Goal: Use online tool/utility: Utilize a website feature to perform a specific function

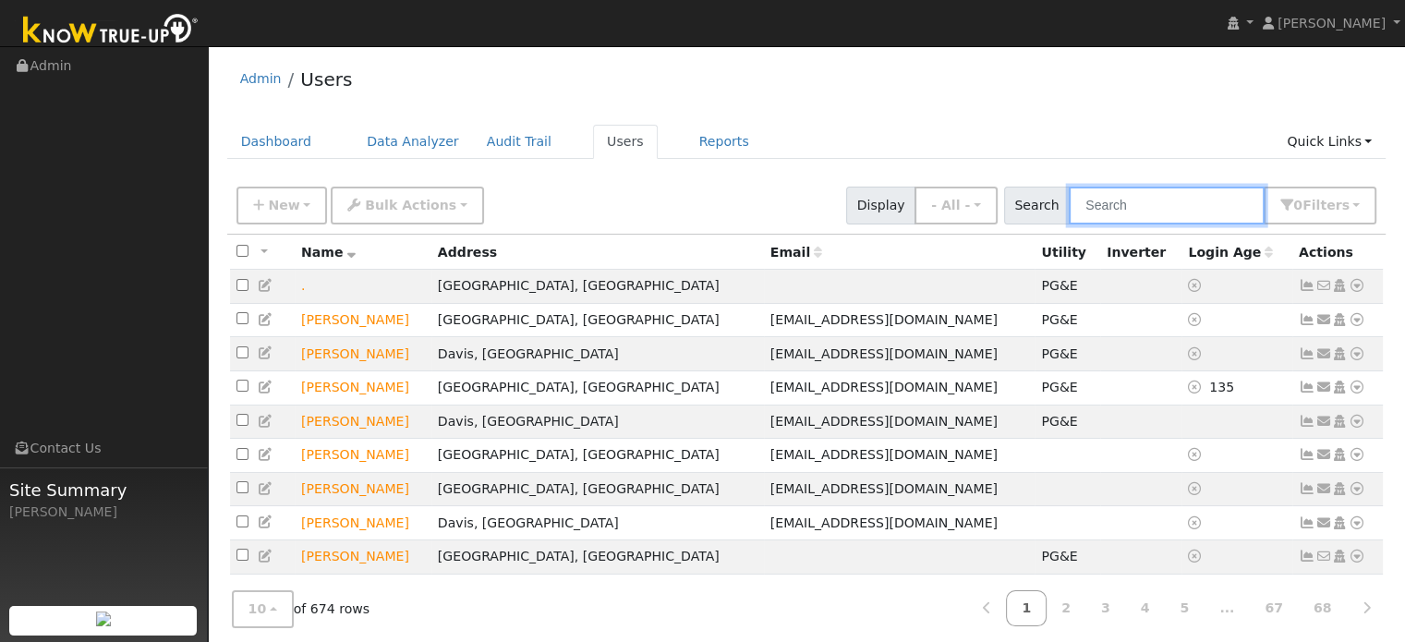
click at [1152, 207] on input "text" at bounding box center [1167, 206] width 196 height 38
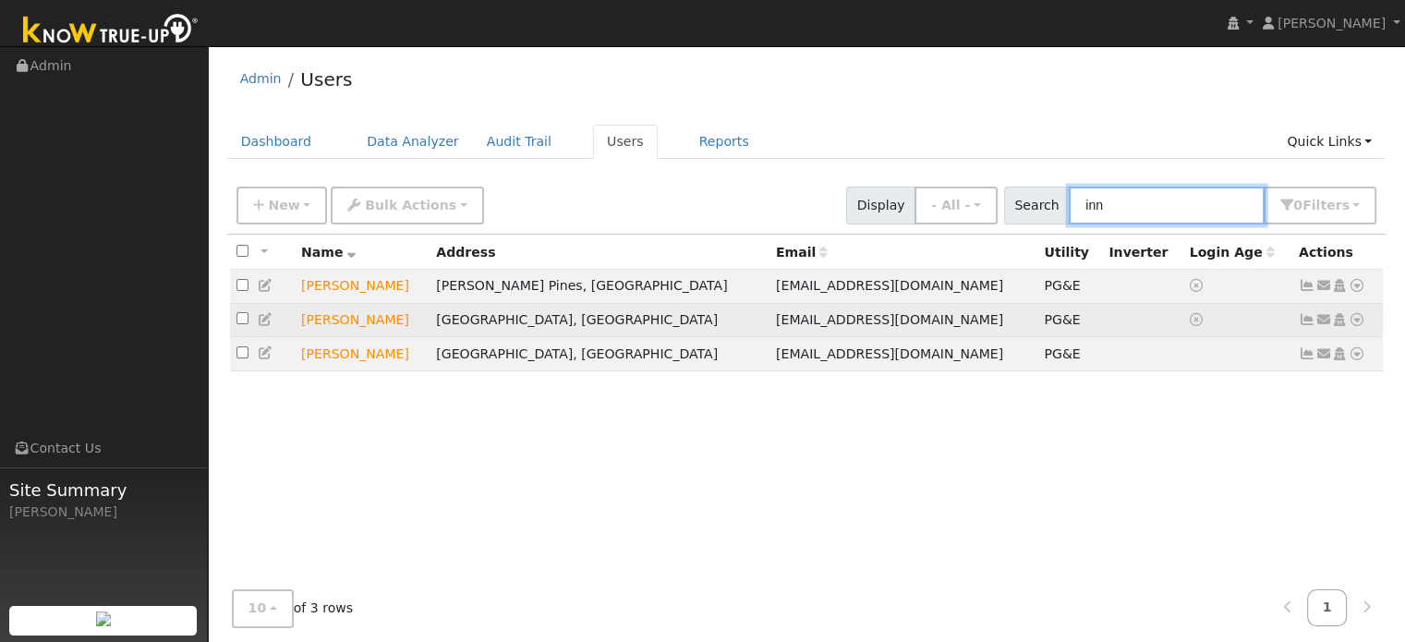
type input "inn"
click at [1351, 323] on icon at bounding box center [1356, 319] width 17 height 13
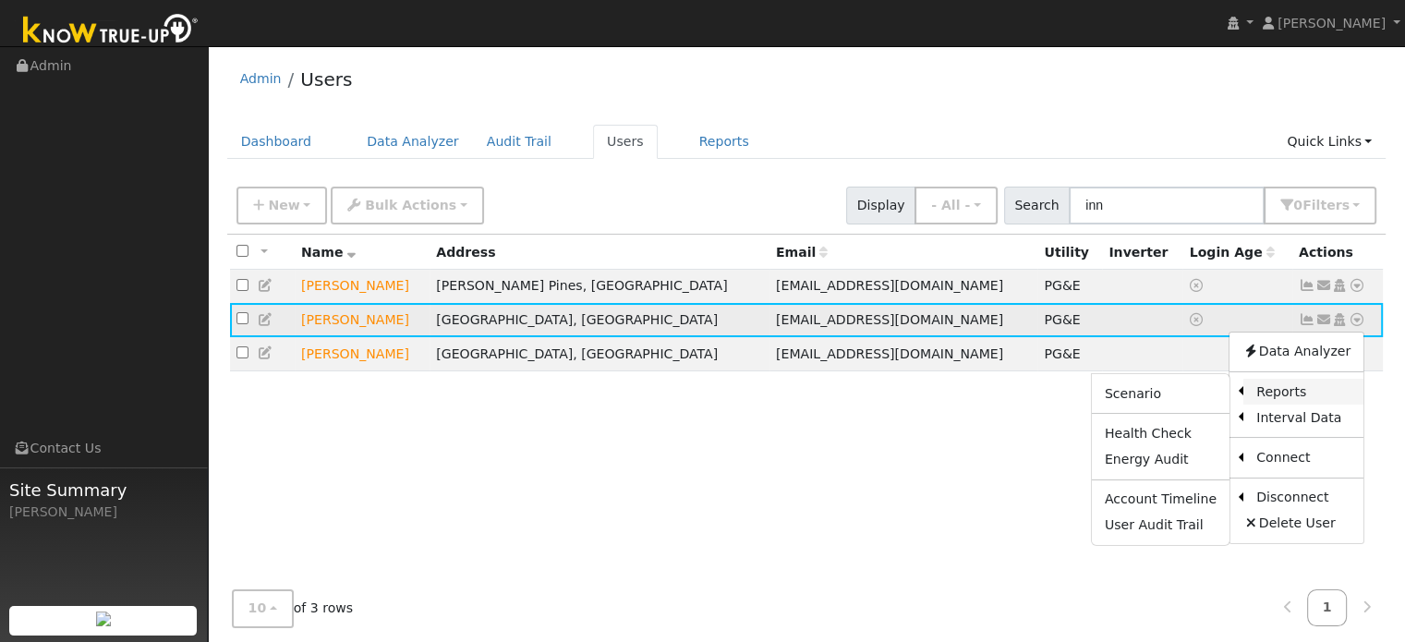
click at [1287, 396] on link "Reports" at bounding box center [1303, 392] width 120 height 26
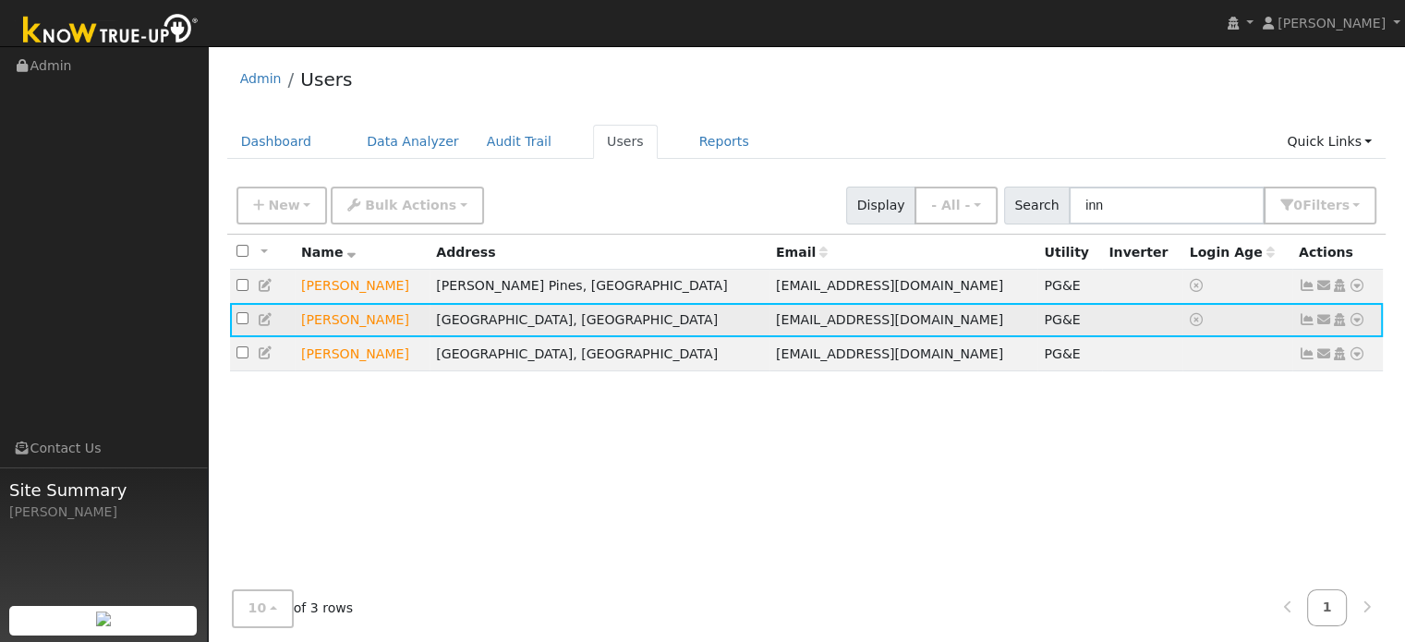
click at [1361, 325] on icon at bounding box center [1356, 319] width 17 height 13
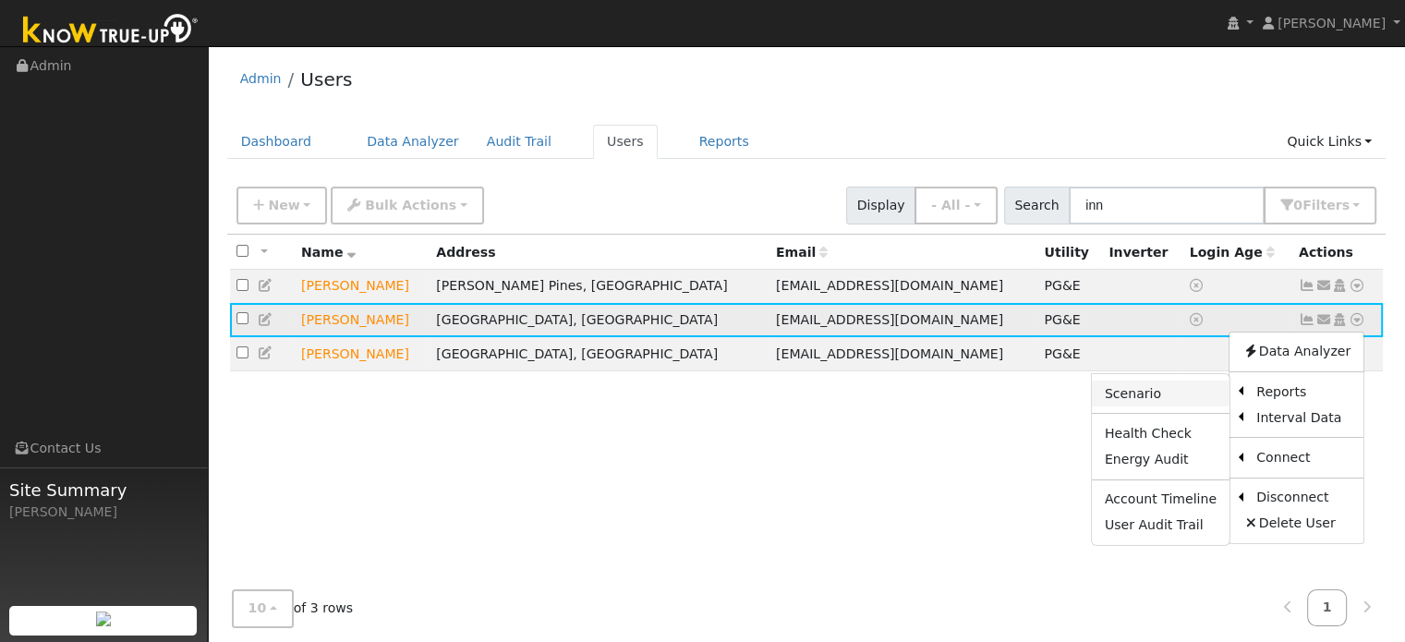
click at [1176, 399] on link "Scenario" at bounding box center [1161, 394] width 138 height 26
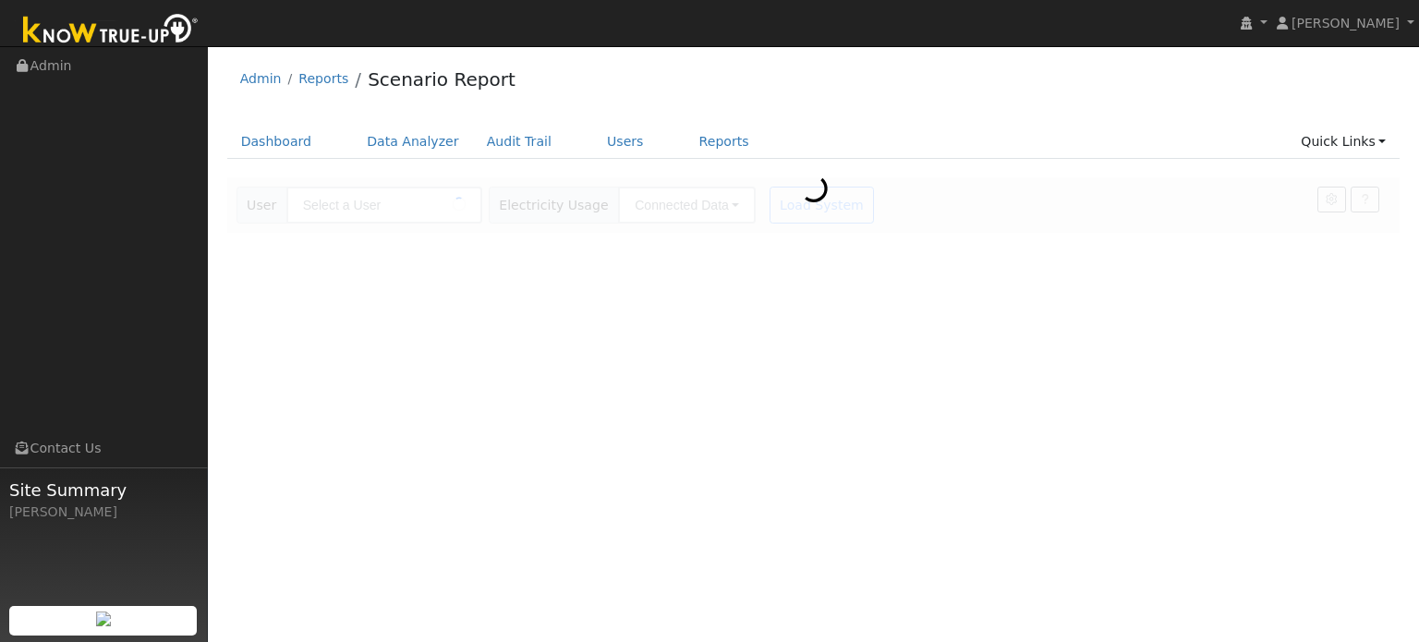
type input "[PERSON_NAME]"
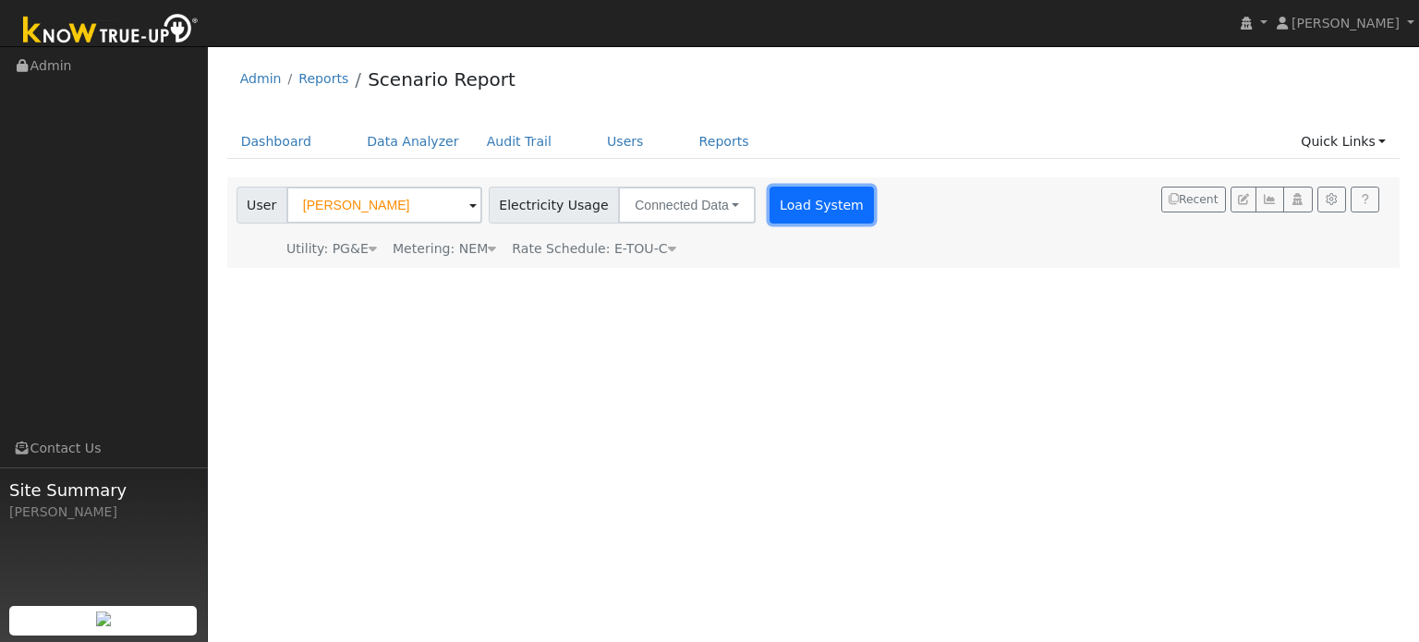
click at [769, 213] on button "Load System" at bounding box center [821, 205] width 105 height 37
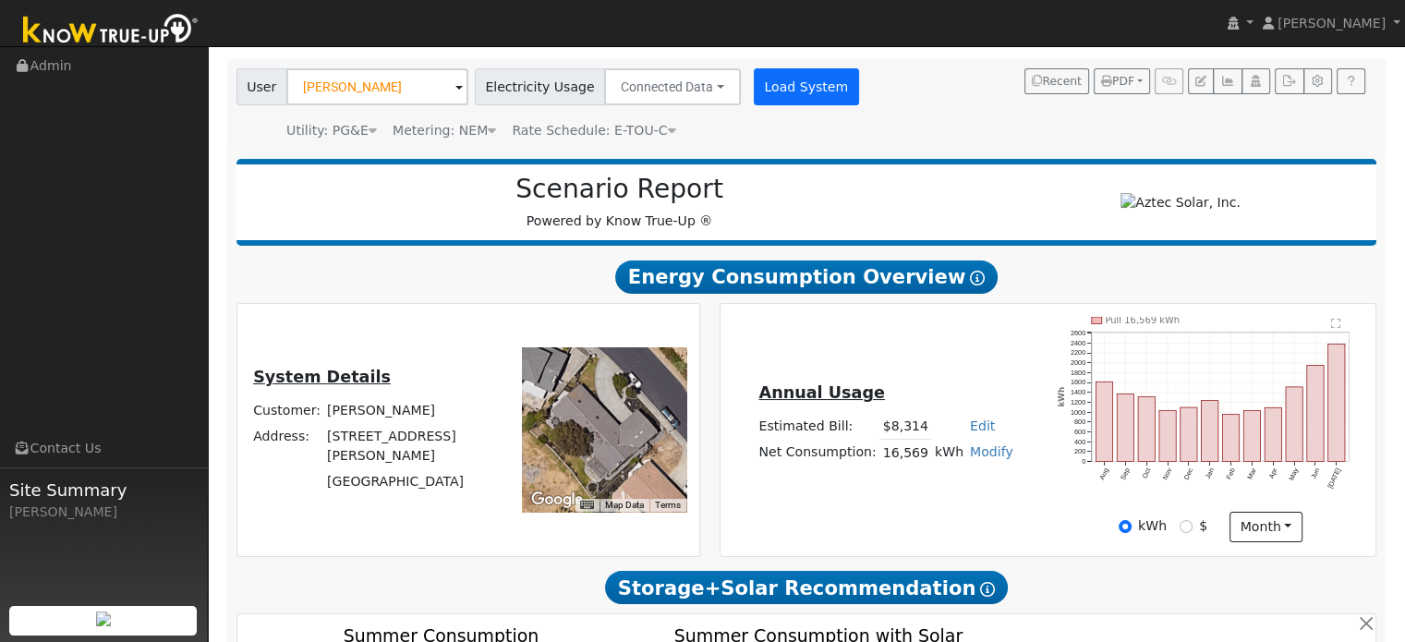
scroll to position [148, 0]
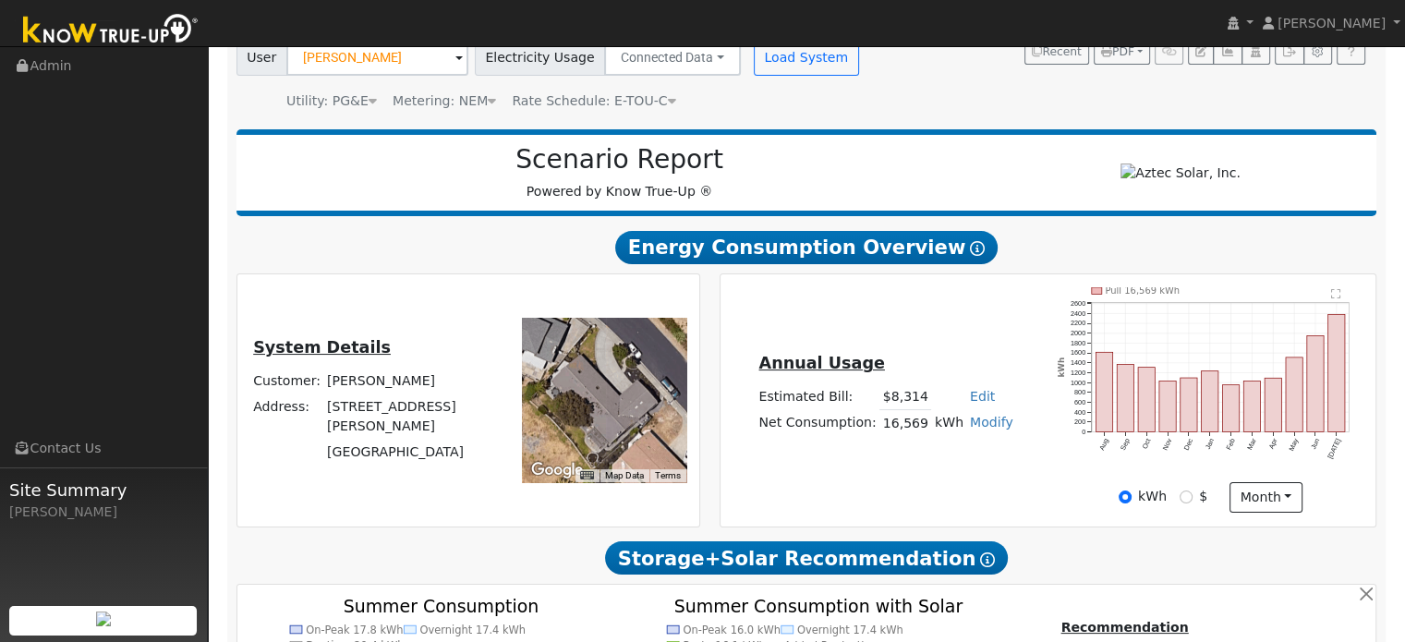
click at [881, 409] on td "$8,314" at bounding box center [905, 396] width 52 height 27
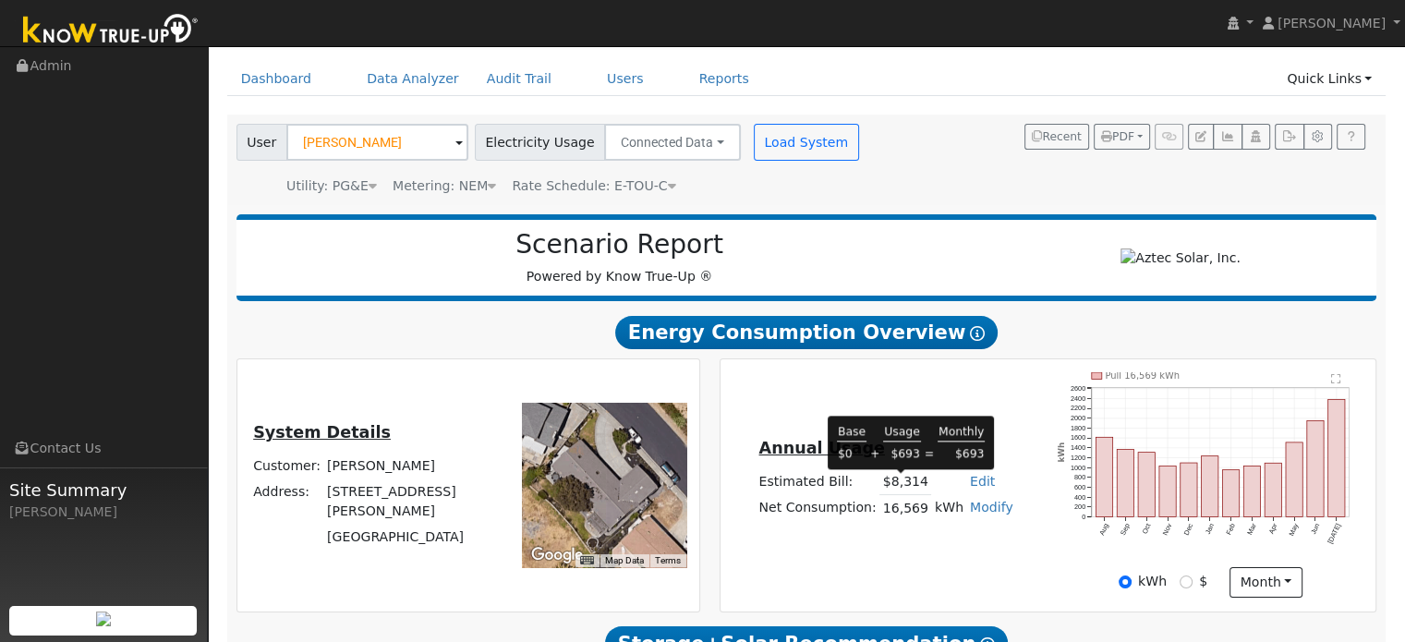
scroll to position [57, 0]
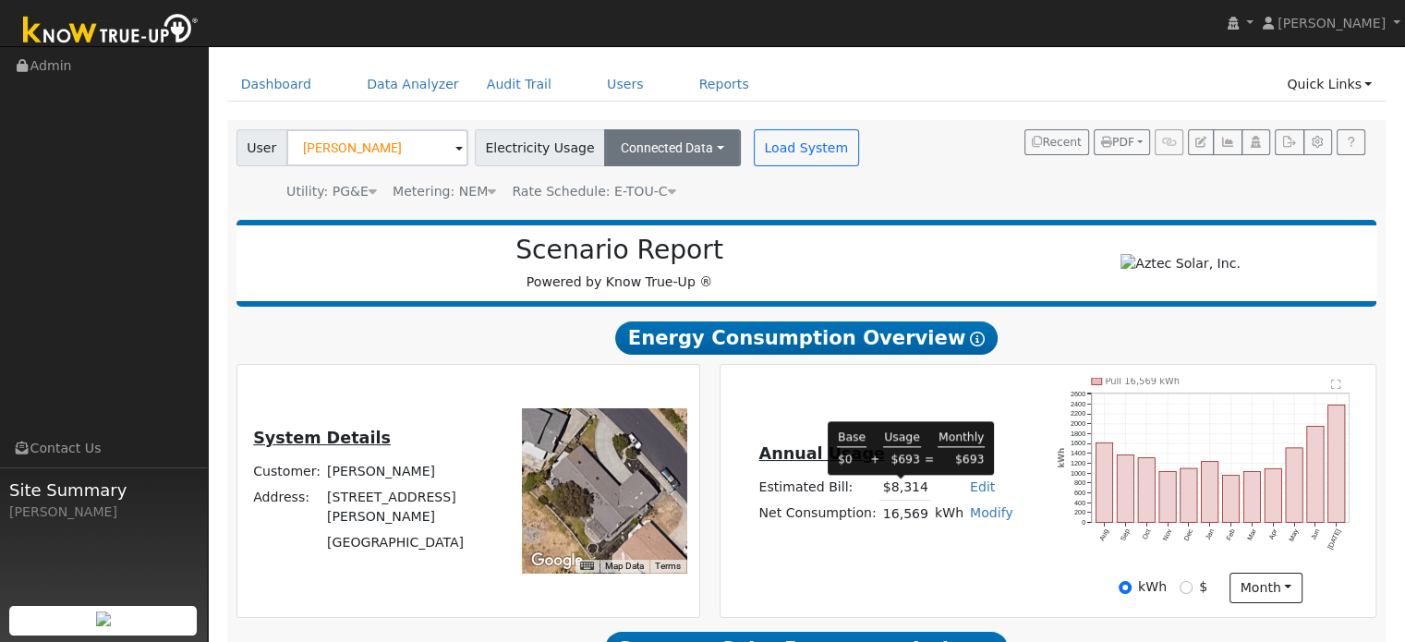
click at [645, 163] on button "Connected Data" at bounding box center [672, 147] width 137 height 37
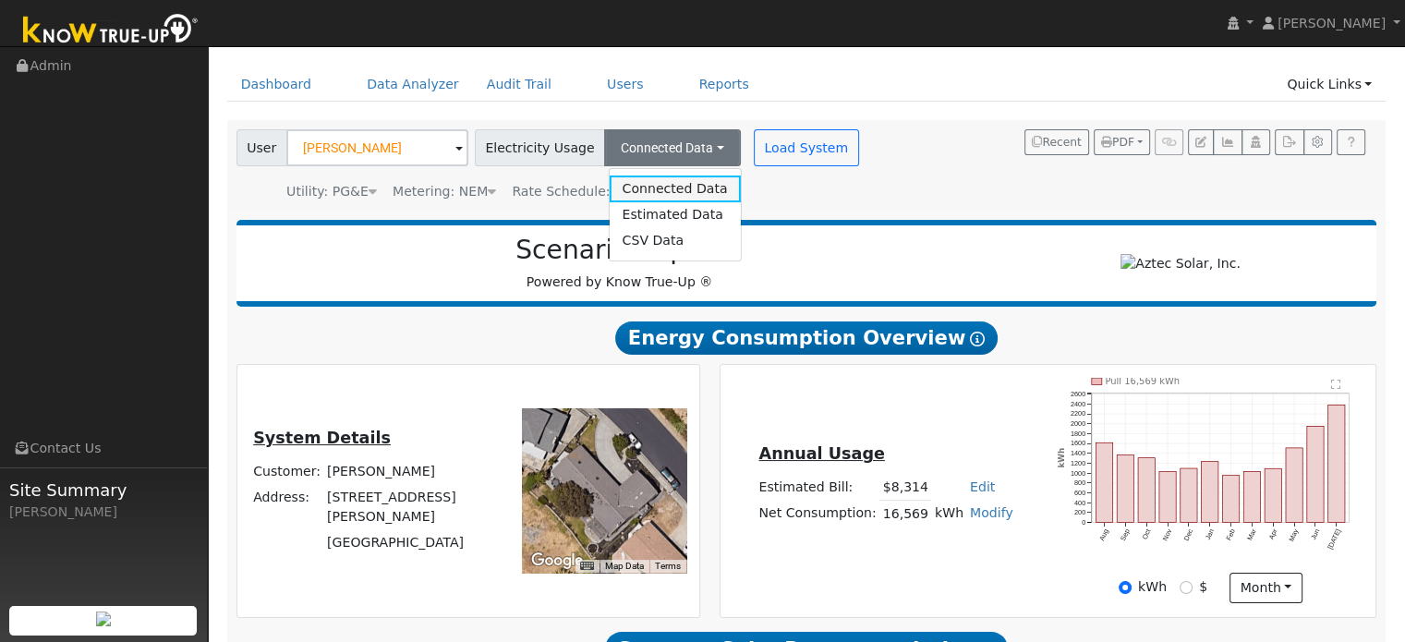
click at [623, 196] on link "Connected Data" at bounding box center [674, 188] width 131 height 26
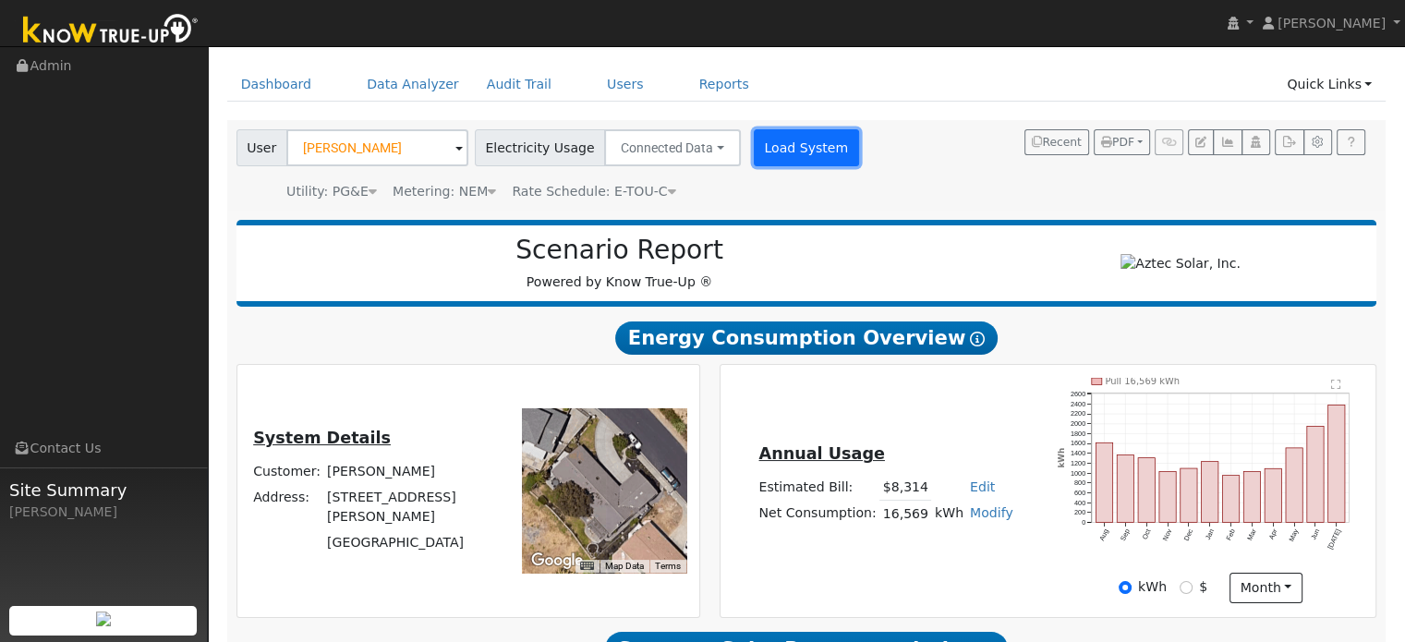
click at [765, 162] on button "Load System" at bounding box center [806, 147] width 105 height 37
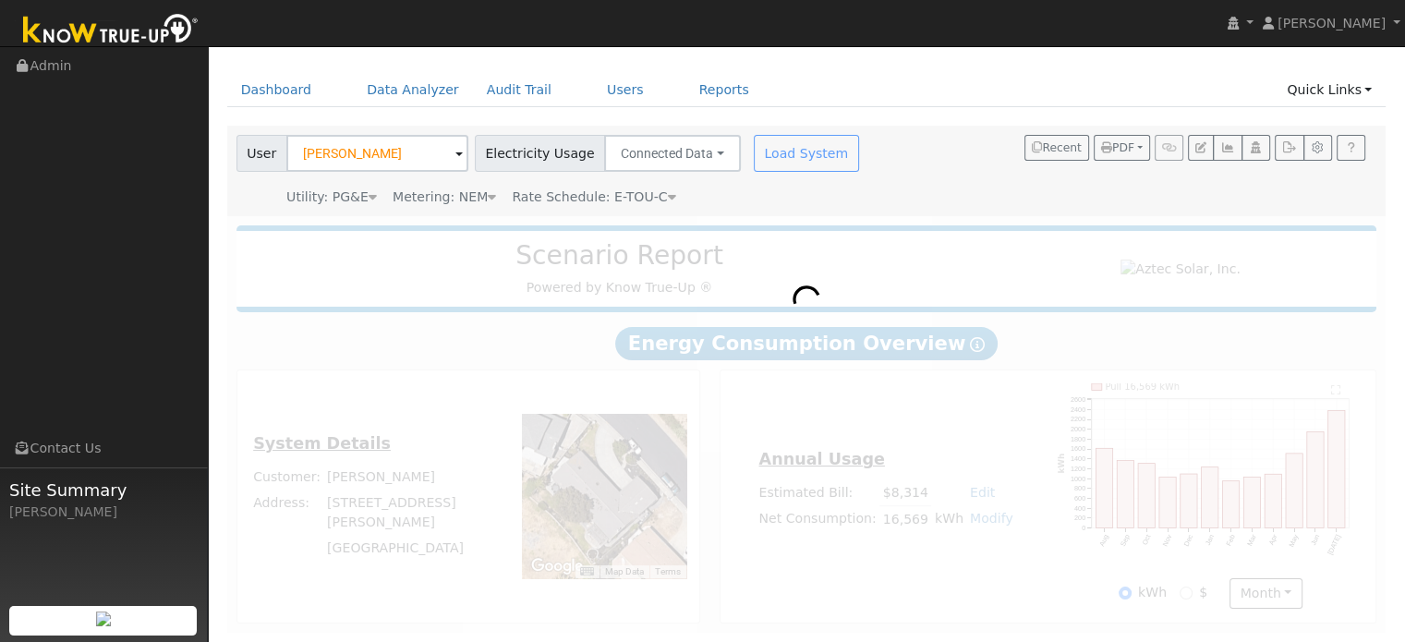
scroll to position [0, 0]
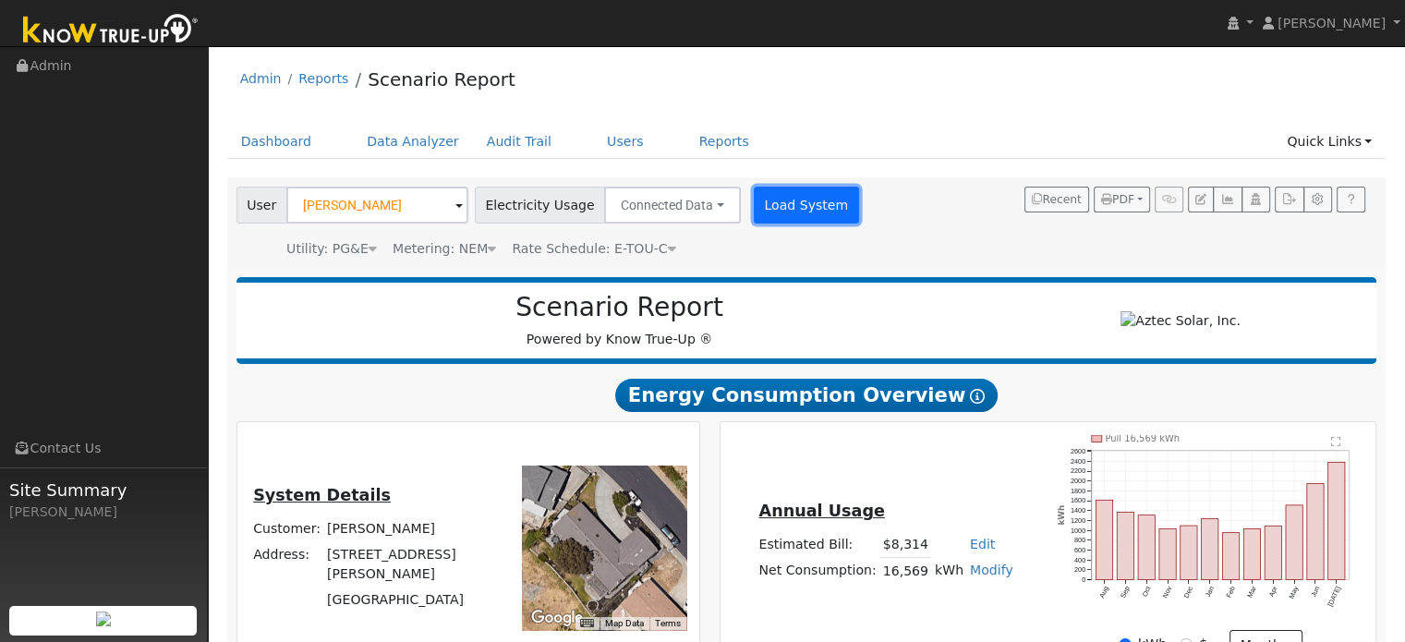
click at [779, 206] on button "Load System" at bounding box center [806, 205] width 105 height 37
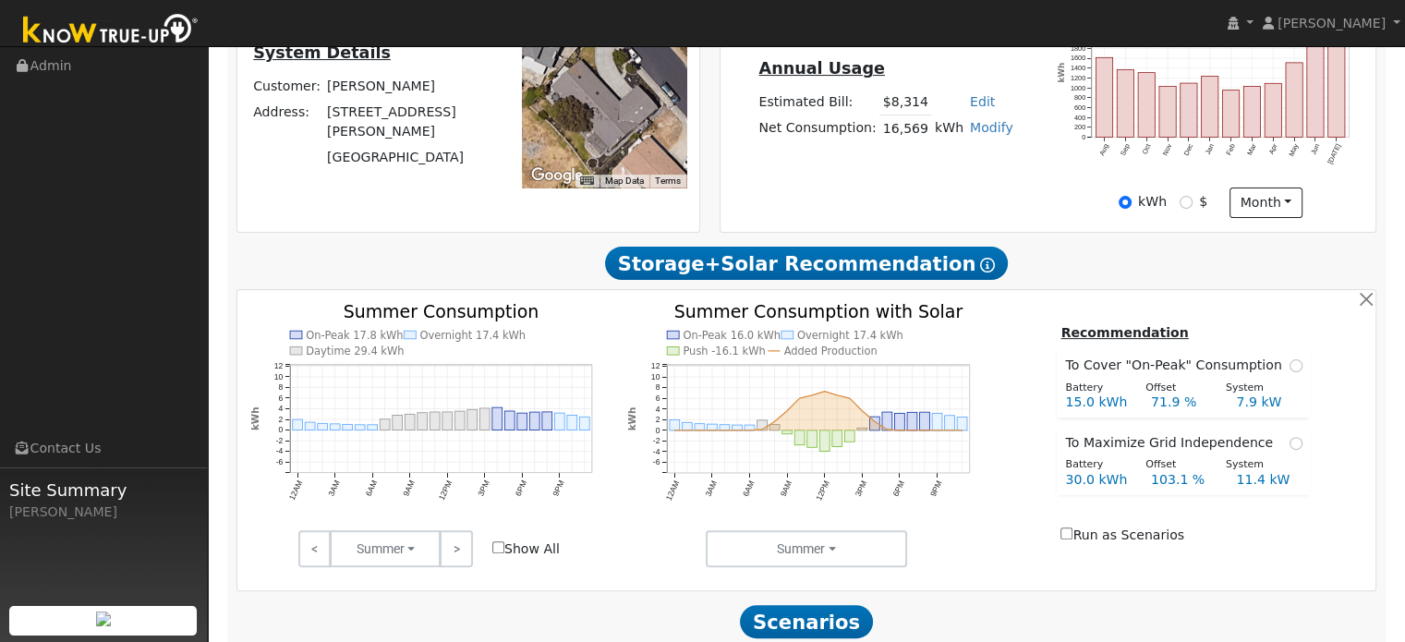
scroll to position [443, 0]
click at [1013, 395] on div "Recommendation To Cover "On-Peak" Consumption Battery Offset System 15.0 kWh 71…" at bounding box center [1184, 434] width 378 height 227
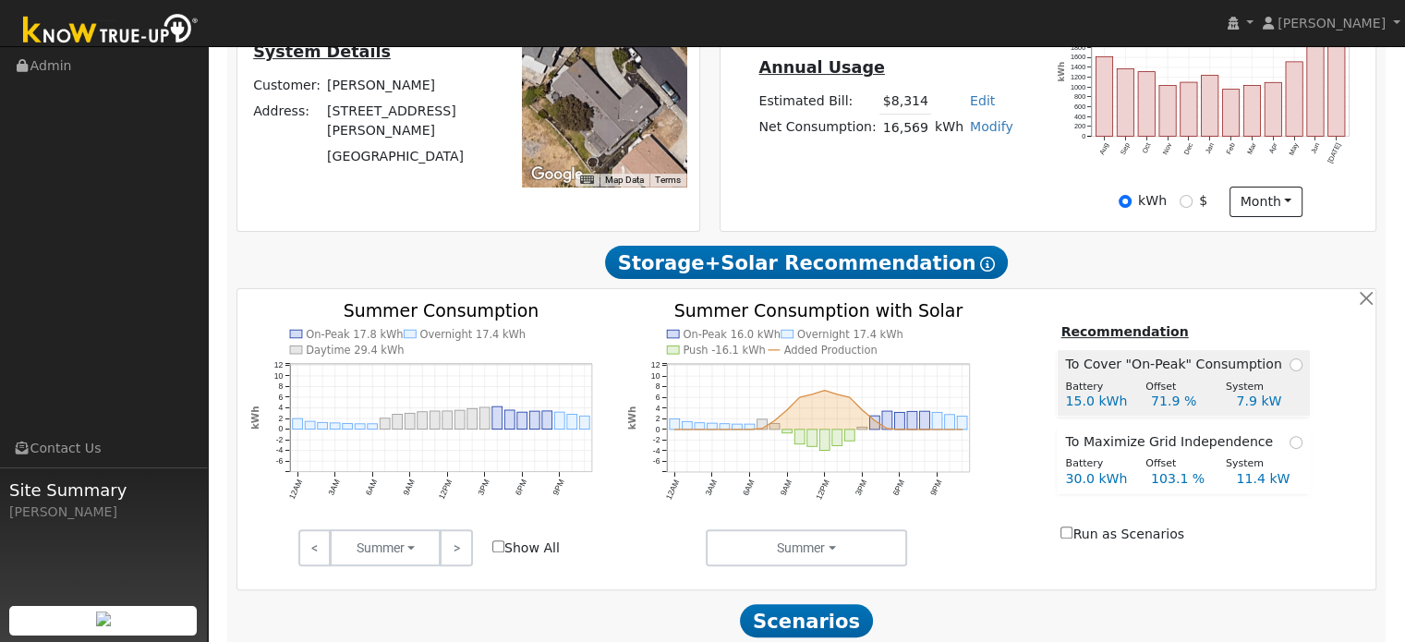
click at [1106, 392] on div "Battery" at bounding box center [1096, 388] width 80 height 16
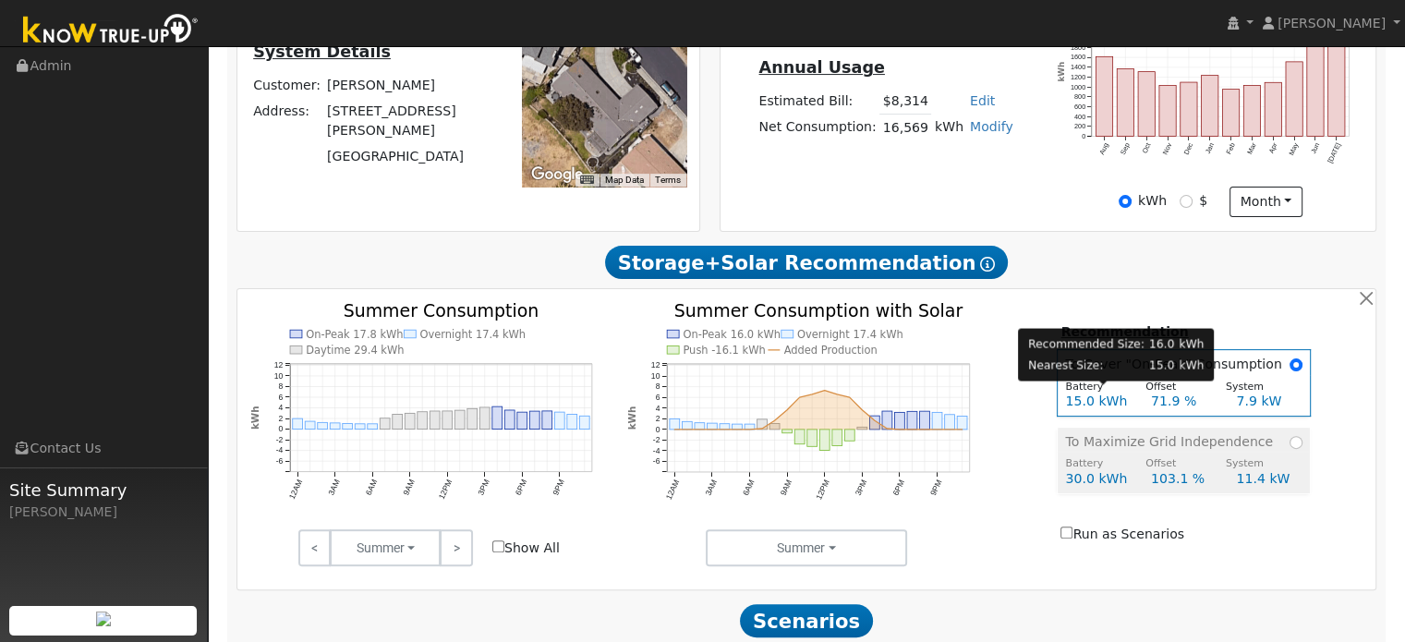
click at [1129, 489] on div "30.0 kWh" at bounding box center [1098, 478] width 85 height 19
radio input "false"
radio input "true"
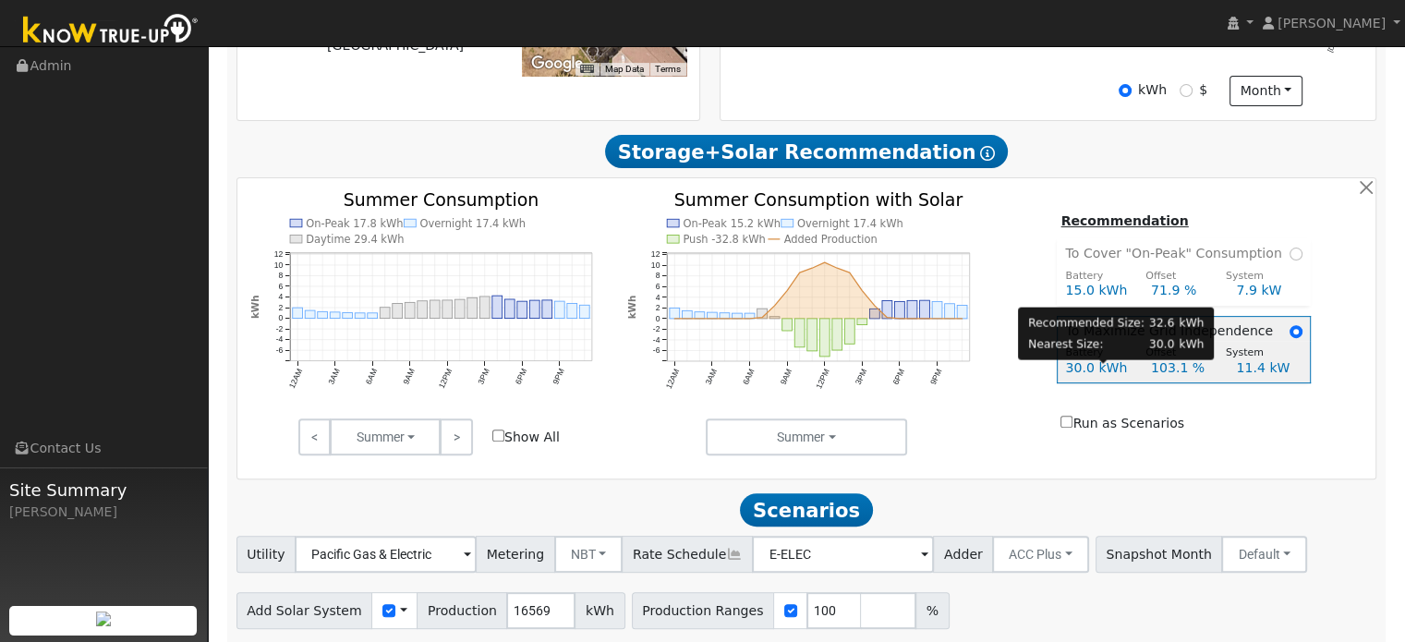
scroll to position [623, 0]
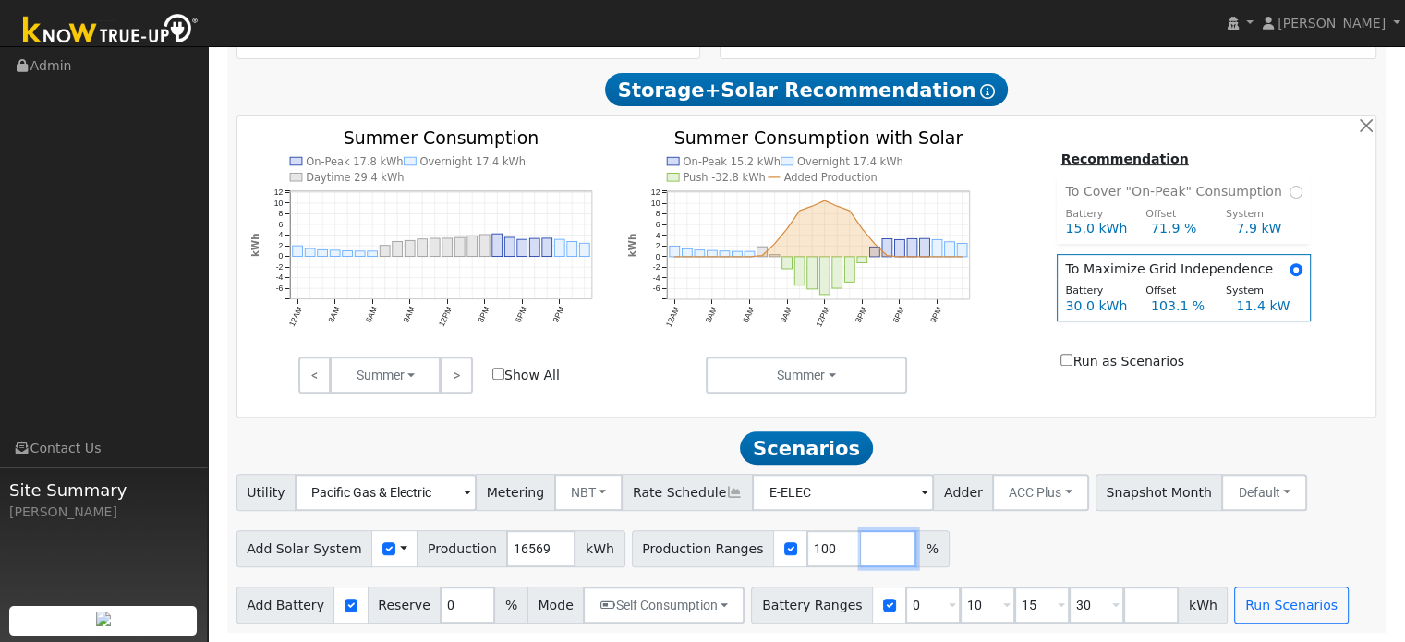
click at [861, 553] on input "number" at bounding box center [888, 548] width 55 height 37
type input "85"
type input "100"
click at [915, 552] on input "number" at bounding box center [942, 548] width 55 height 37
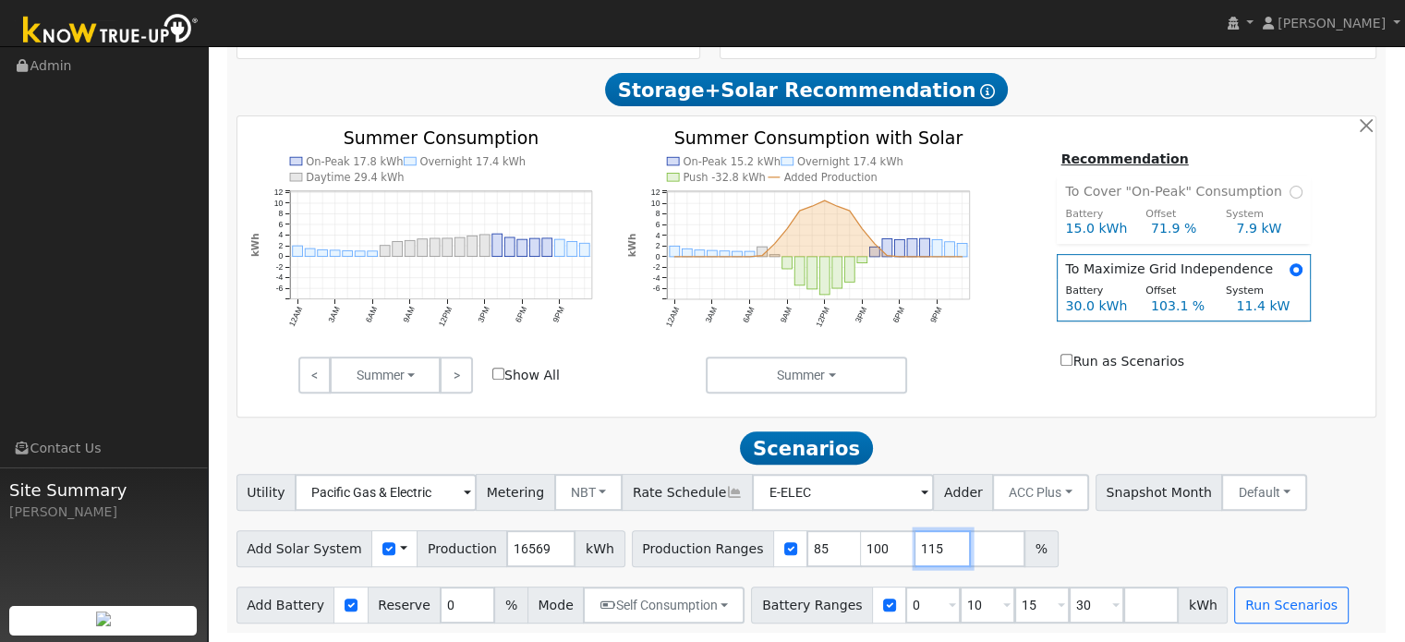
type input "115"
click at [1083, 543] on div "Add Solar System Use CSV Data Production 16569 kWh Production Ranges 85 100 115…" at bounding box center [806, 545] width 1147 height 43
click at [1069, 602] on input "30" at bounding box center [1096, 604] width 55 height 37
type input "3"
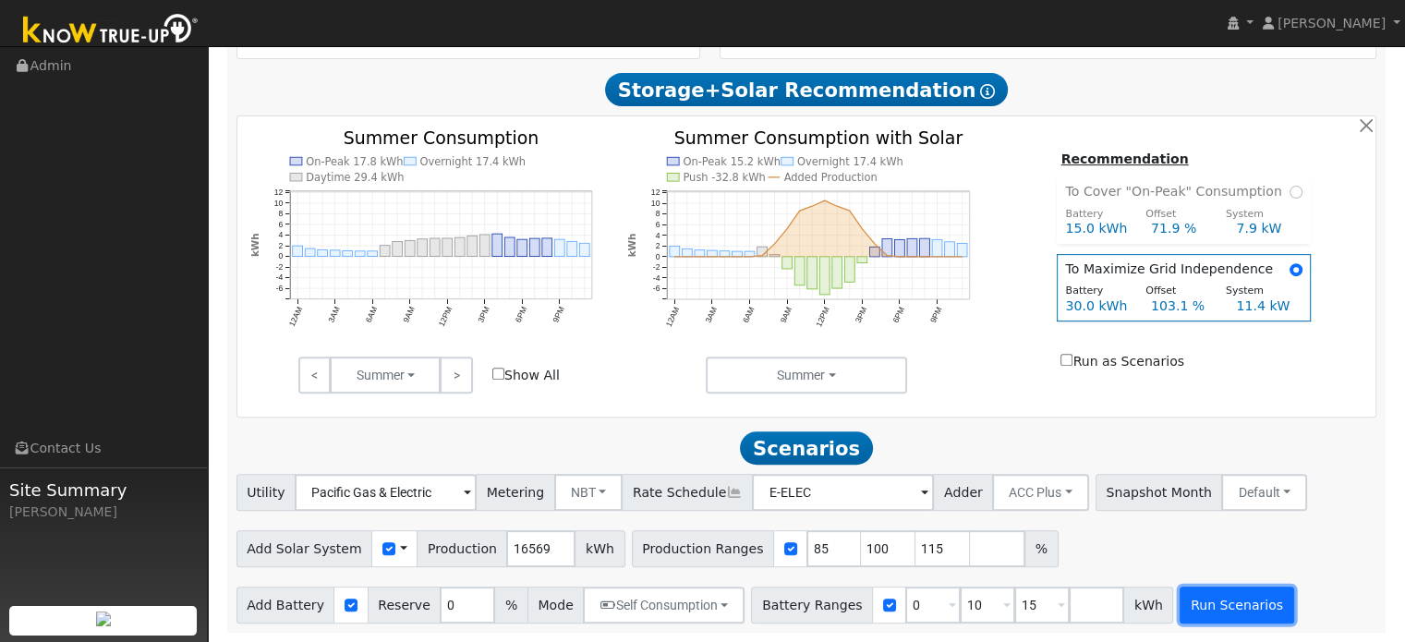
click at [1197, 603] on button "Run Scenarios" at bounding box center [1236, 604] width 114 height 37
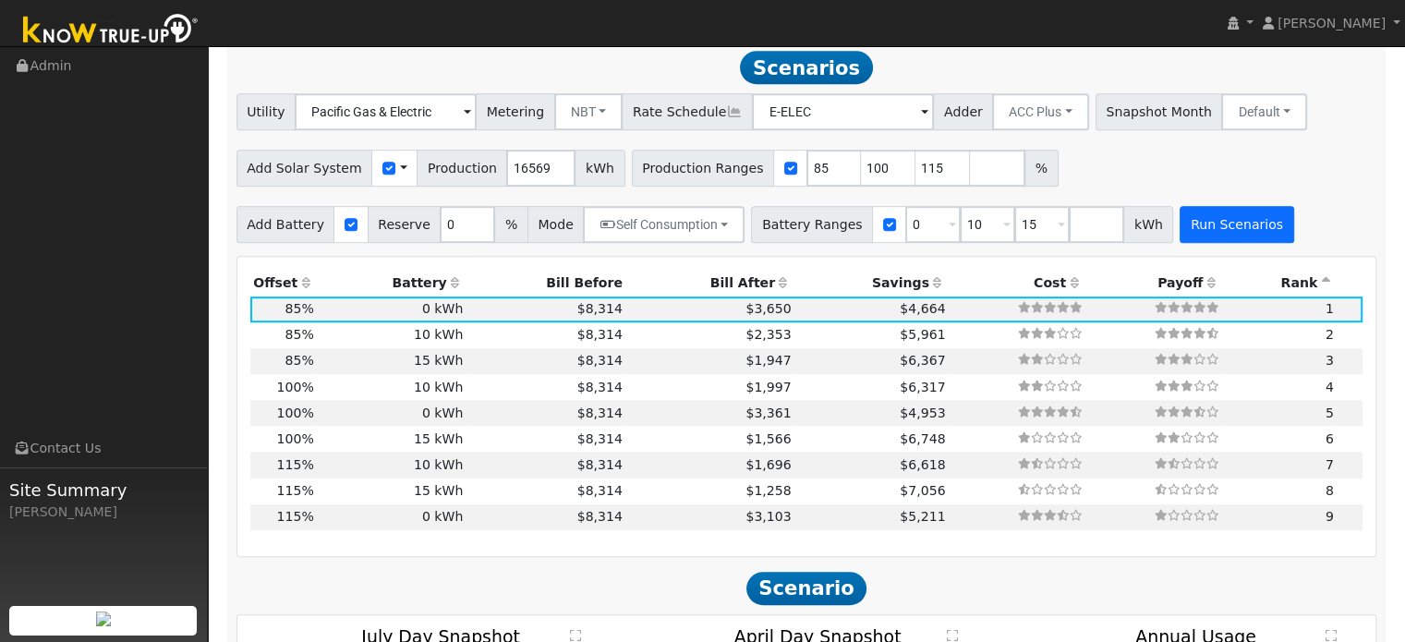
scroll to position [997, 0]
click at [703, 287] on th "Bill After" at bounding box center [709, 282] width 169 height 26
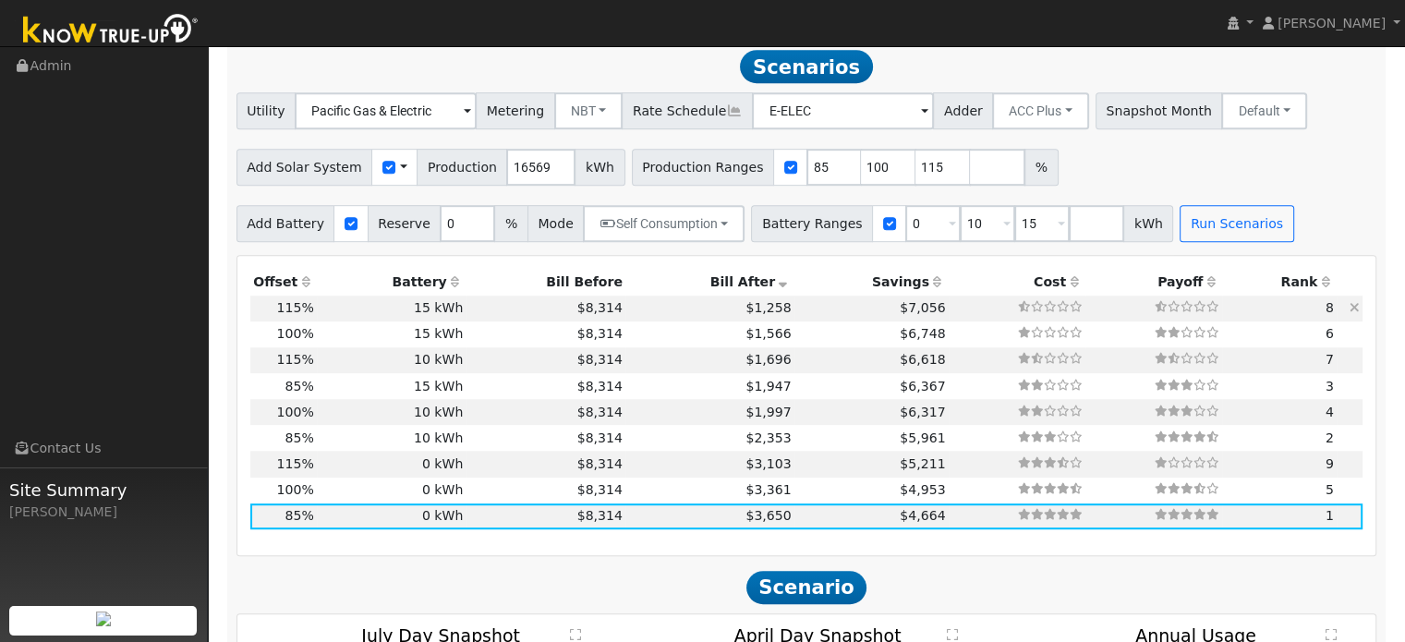
click at [745, 314] on span "$1,258" at bounding box center [767, 307] width 45 height 15
type input "12.7"
type input "$44,459"
type input "$18,738"
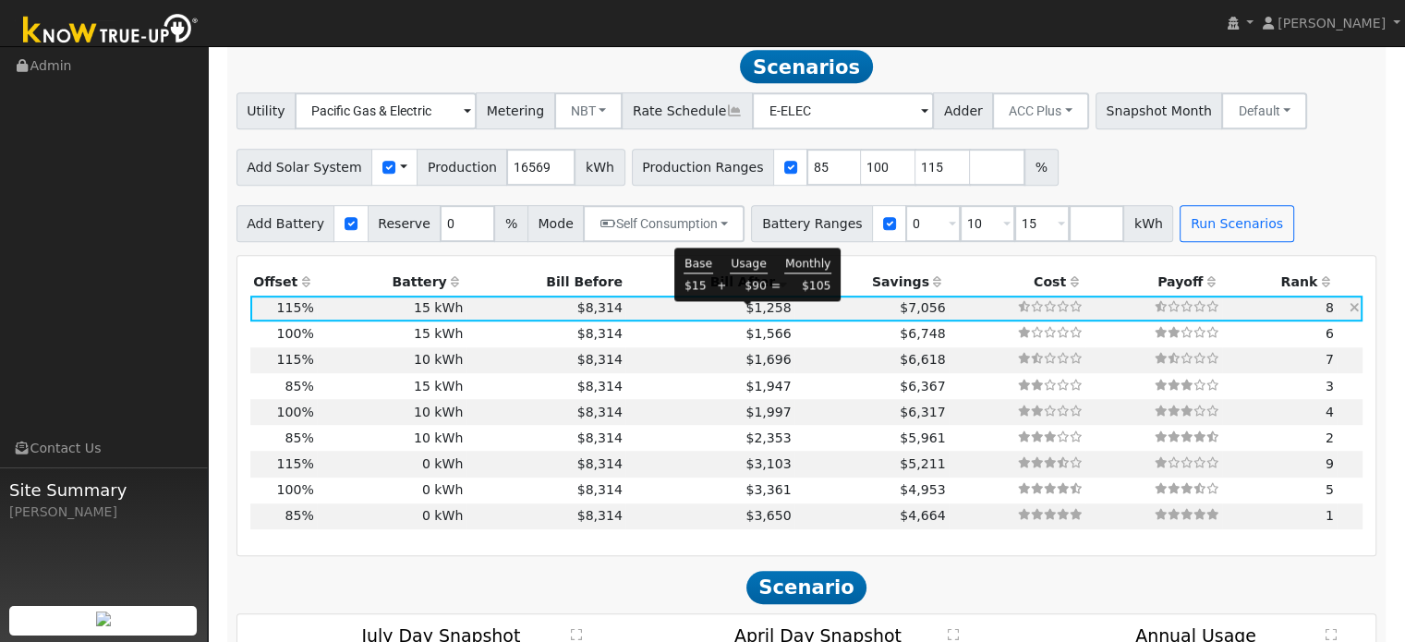
click at [586, 315] on span "$8,314" at bounding box center [599, 307] width 45 height 15
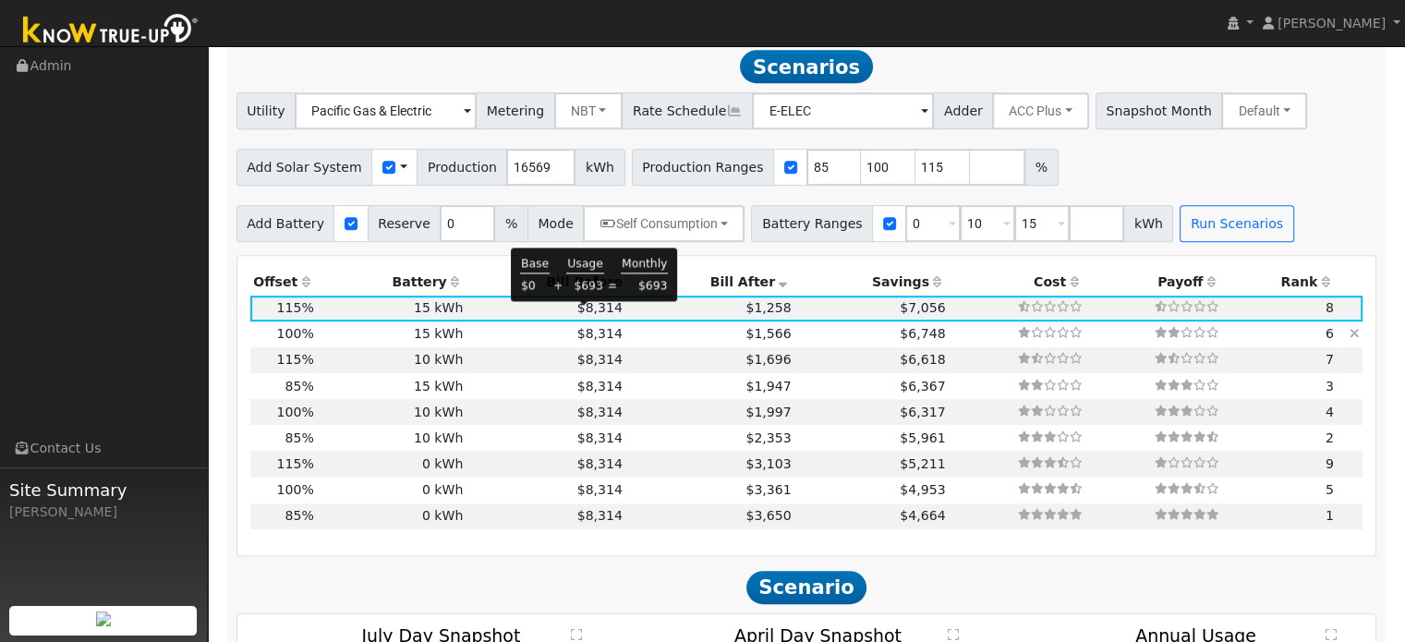
click at [745, 335] on span "$1,566" at bounding box center [767, 333] width 45 height 15
type input "11.0"
type input "$38,661"
type input "$16,998"
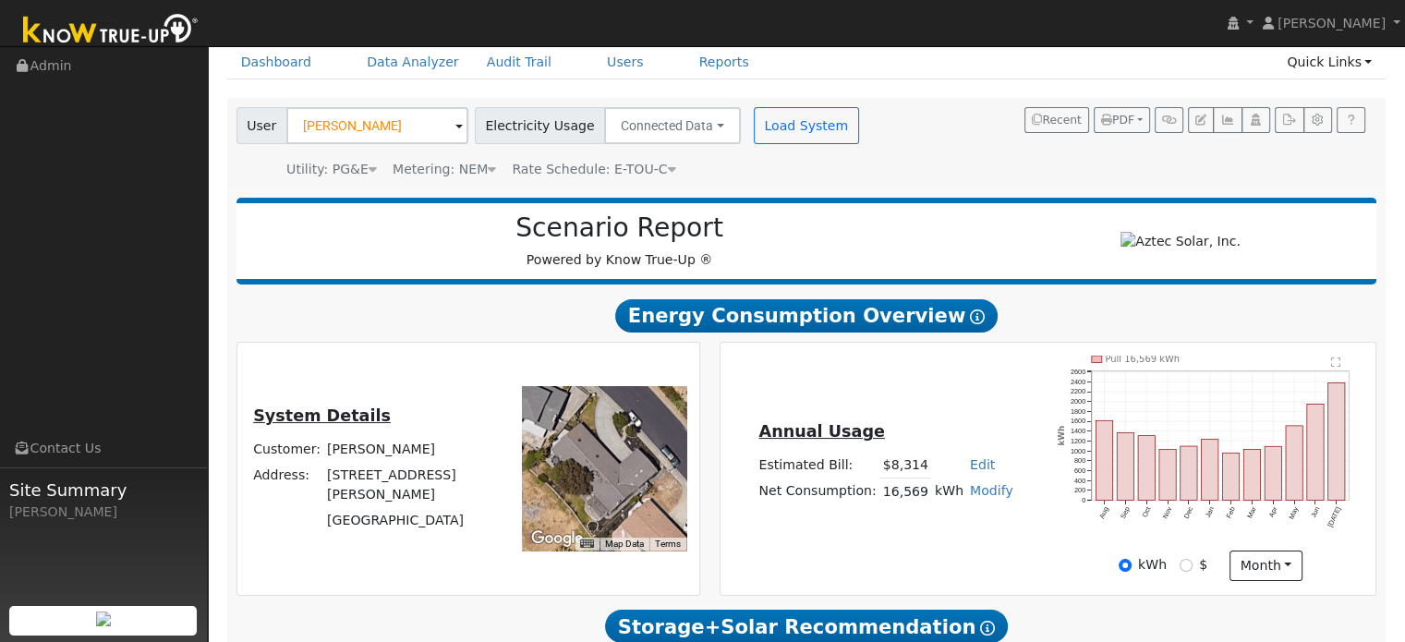
scroll to position [80, 0]
click at [1187, 571] on input "$" at bounding box center [1185, 564] width 13 height 13
radio input "true"
radio input "false"
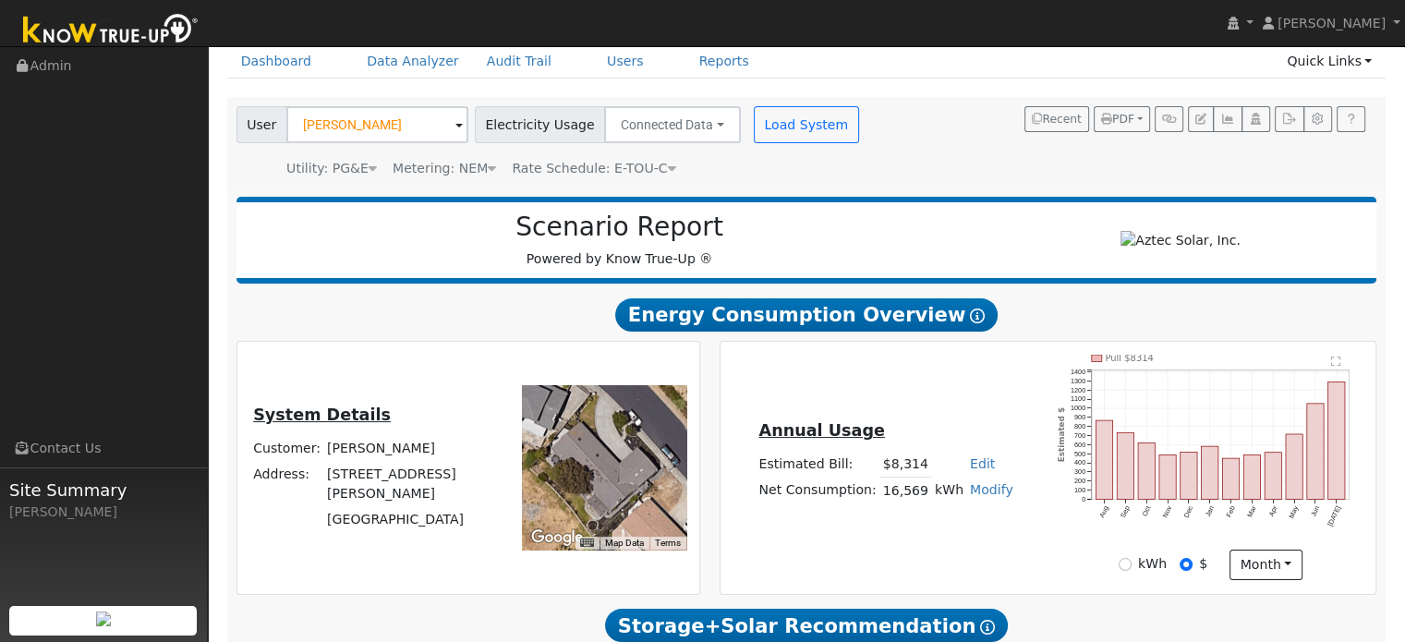
click at [1331, 468] on rect "onclick=""" at bounding box center [1336, 439] width 17 height 117
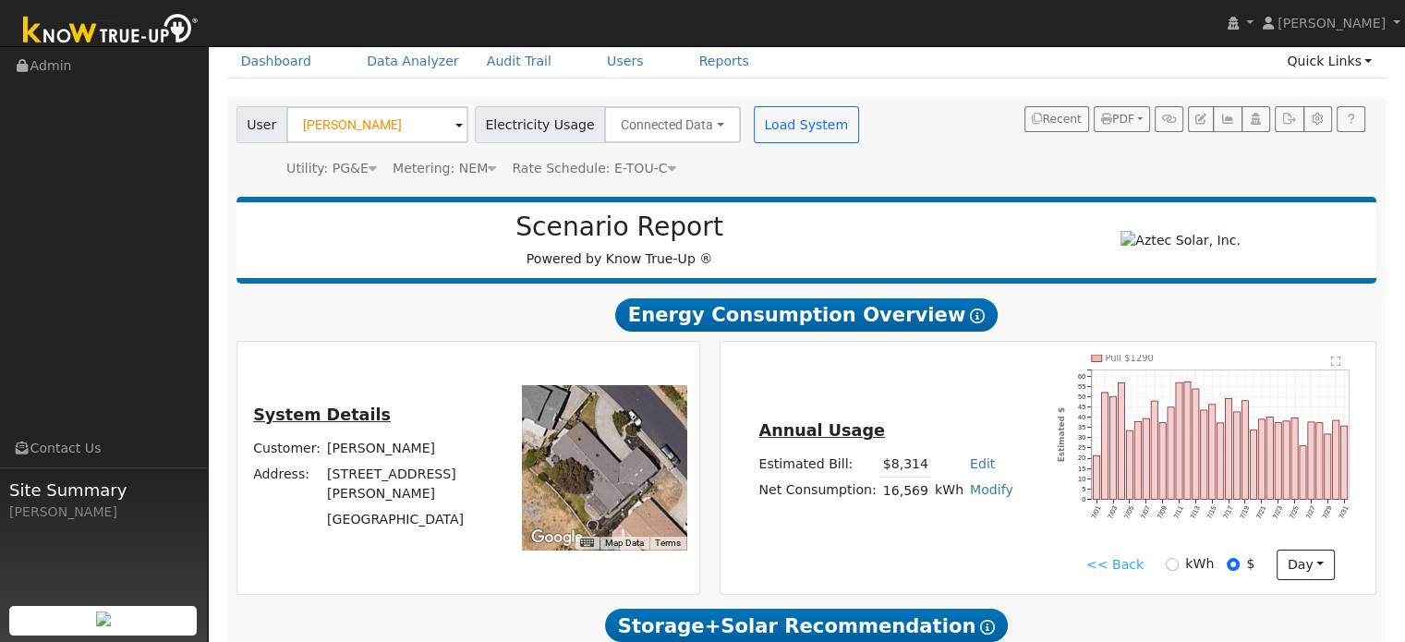
click at [1141, 573] on link "<< Back" at bounding box center [1114, 564] width 57 height 19
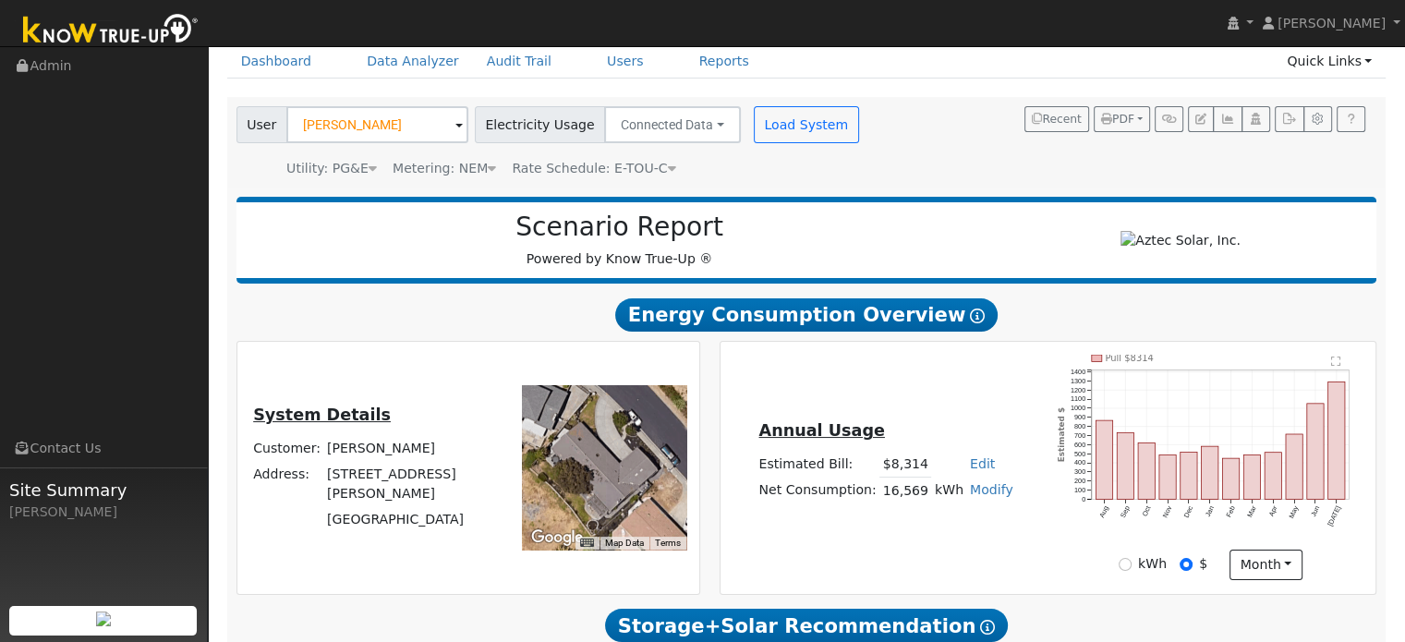
click at [1313, 481] on rect "onclick=""" at bounding box center [1315, 452] width 17 height 96
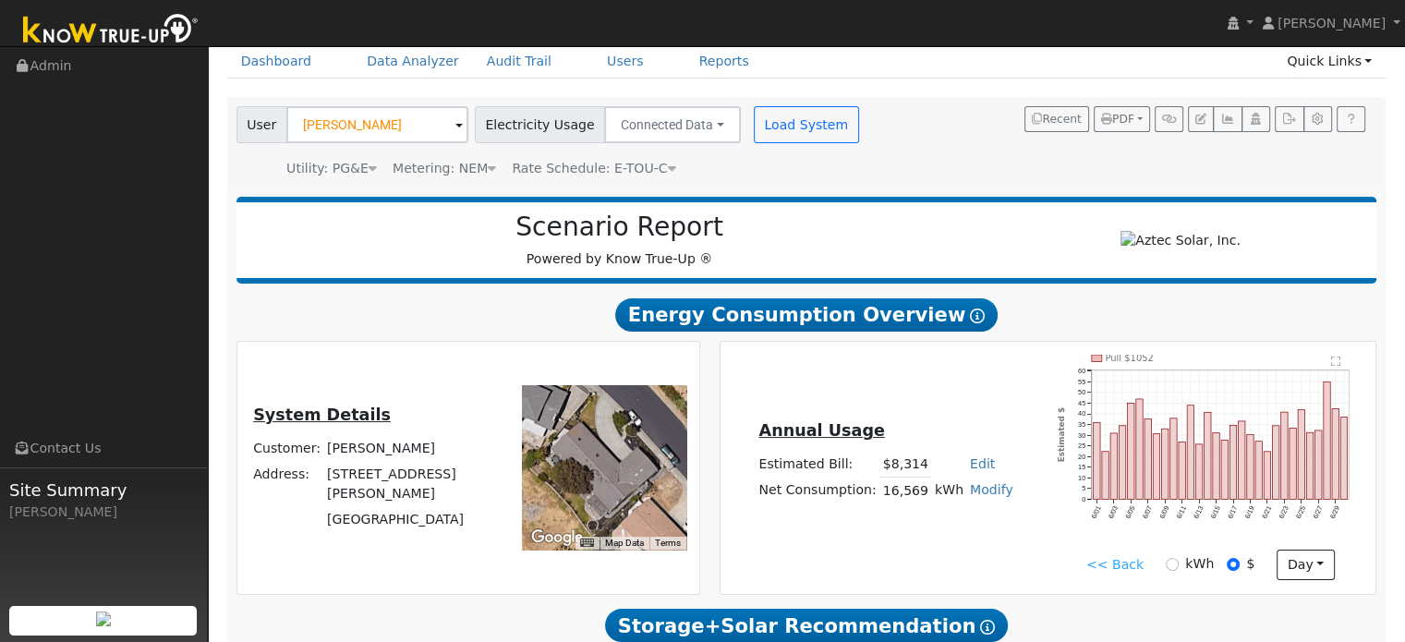
click at [1112, 572] on link "<< Back" at bounding box center [1114, 564] width 57 height 19
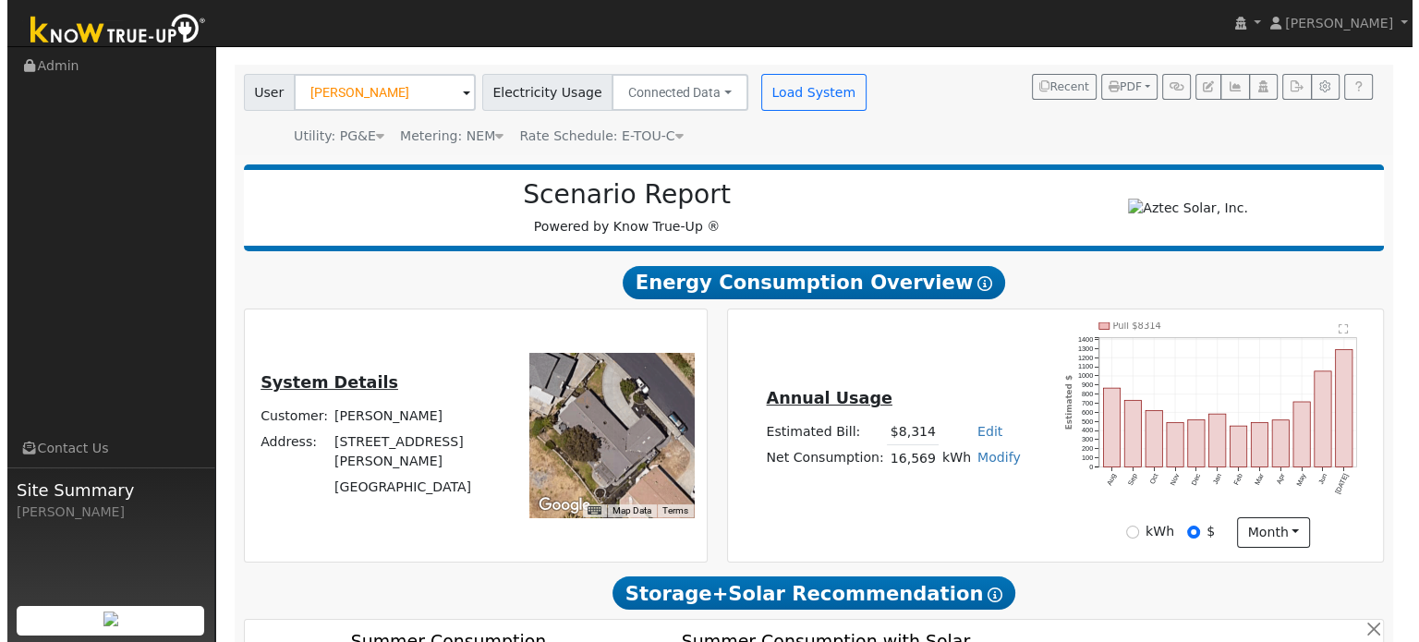
scroll to position [141, 0]
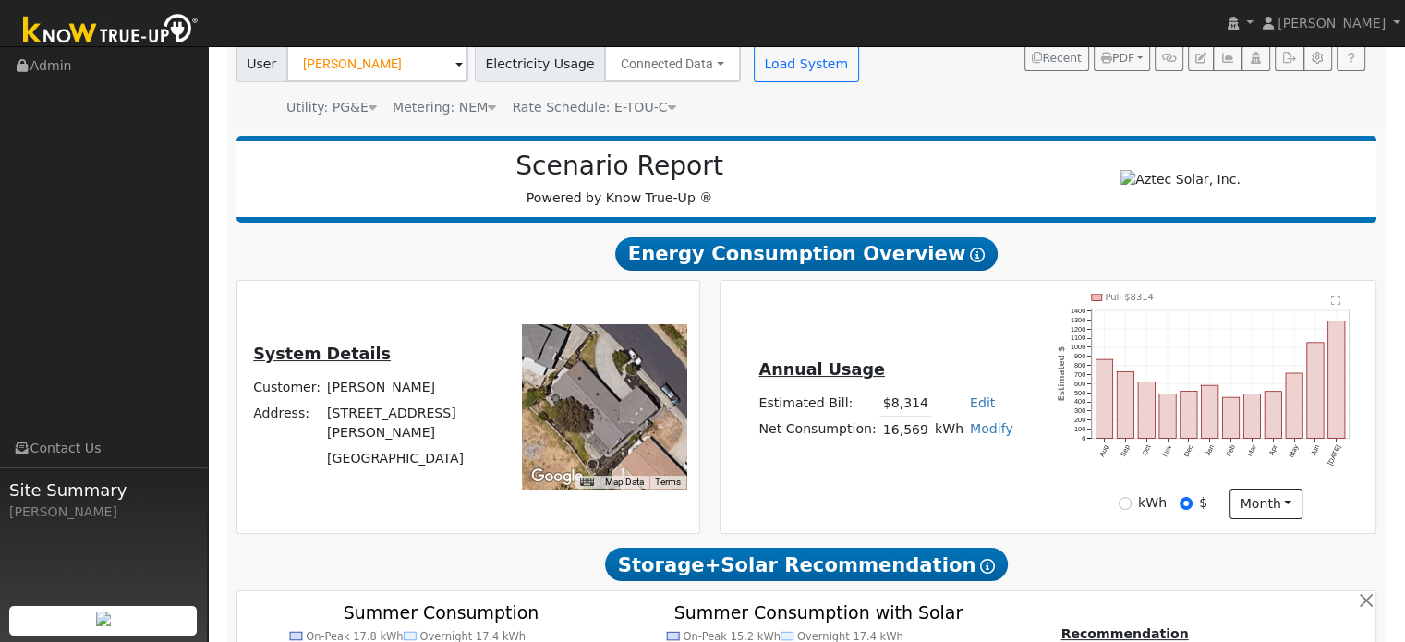
click at [1335, 304] on text "" at bounding box center [1336, 300] width 10 height 11
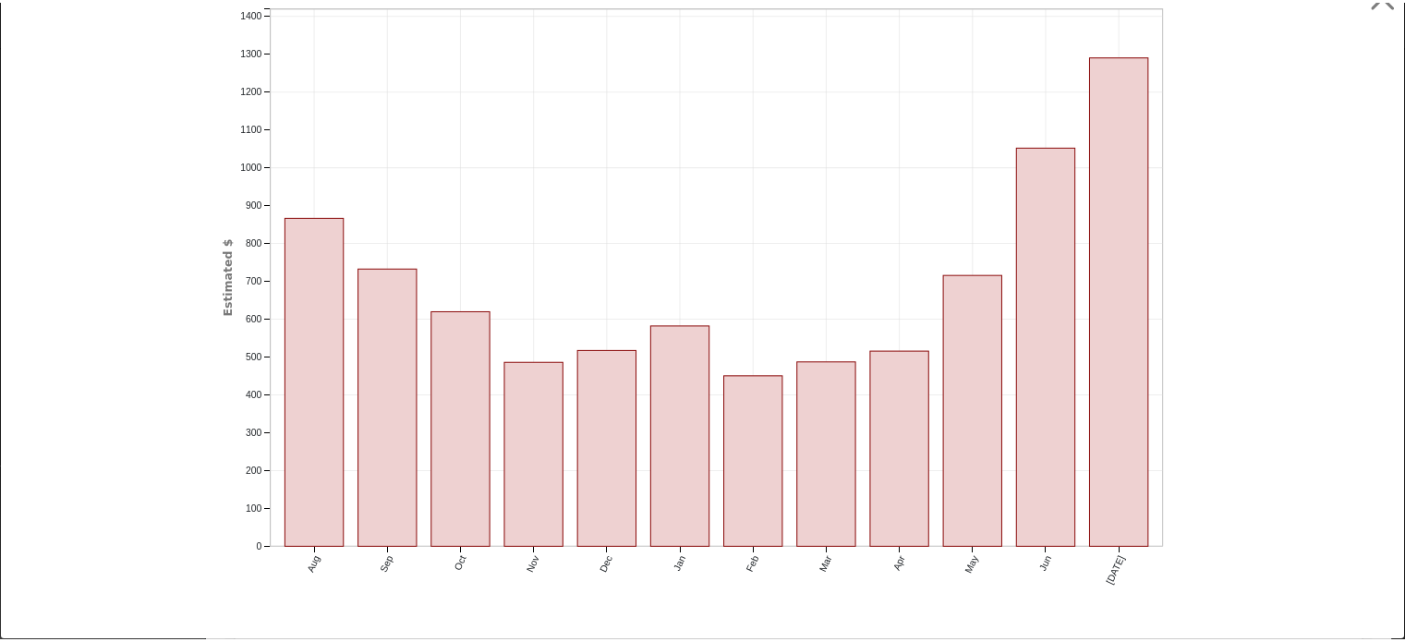
scroll to position [0, 0]
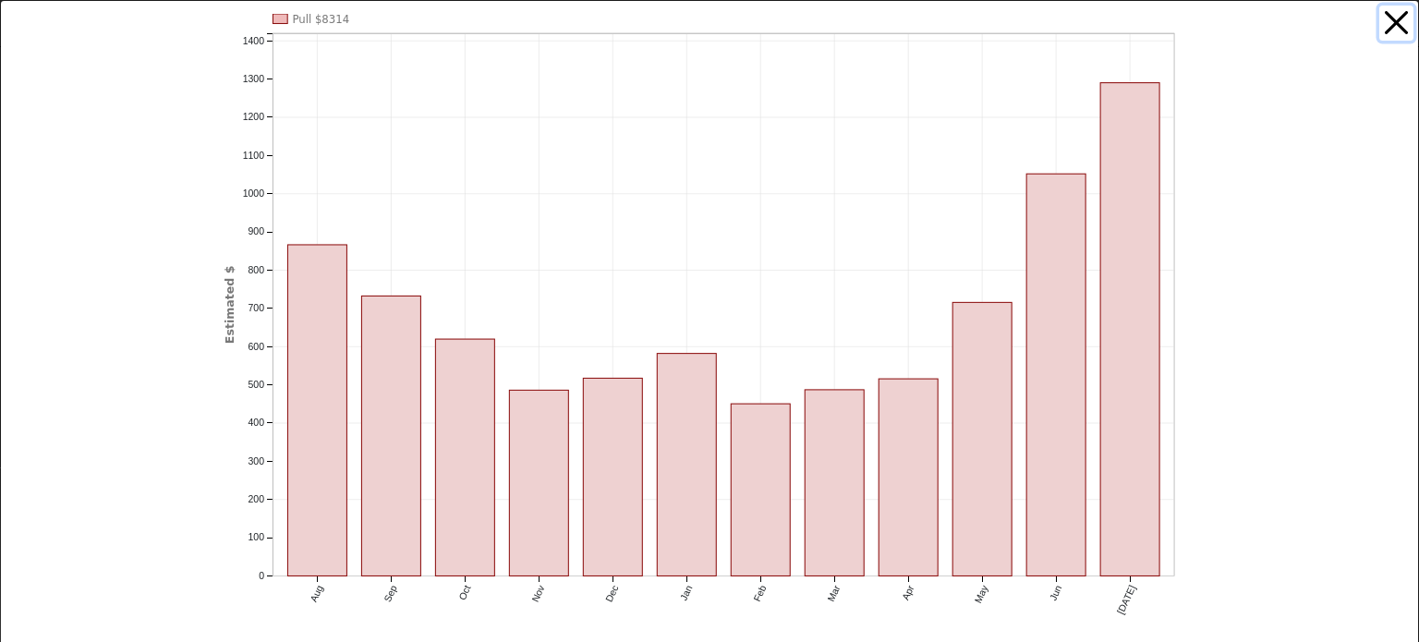
click at [1379, 22] on button "button" at bounding box center [1396, 23] width 35 height 35
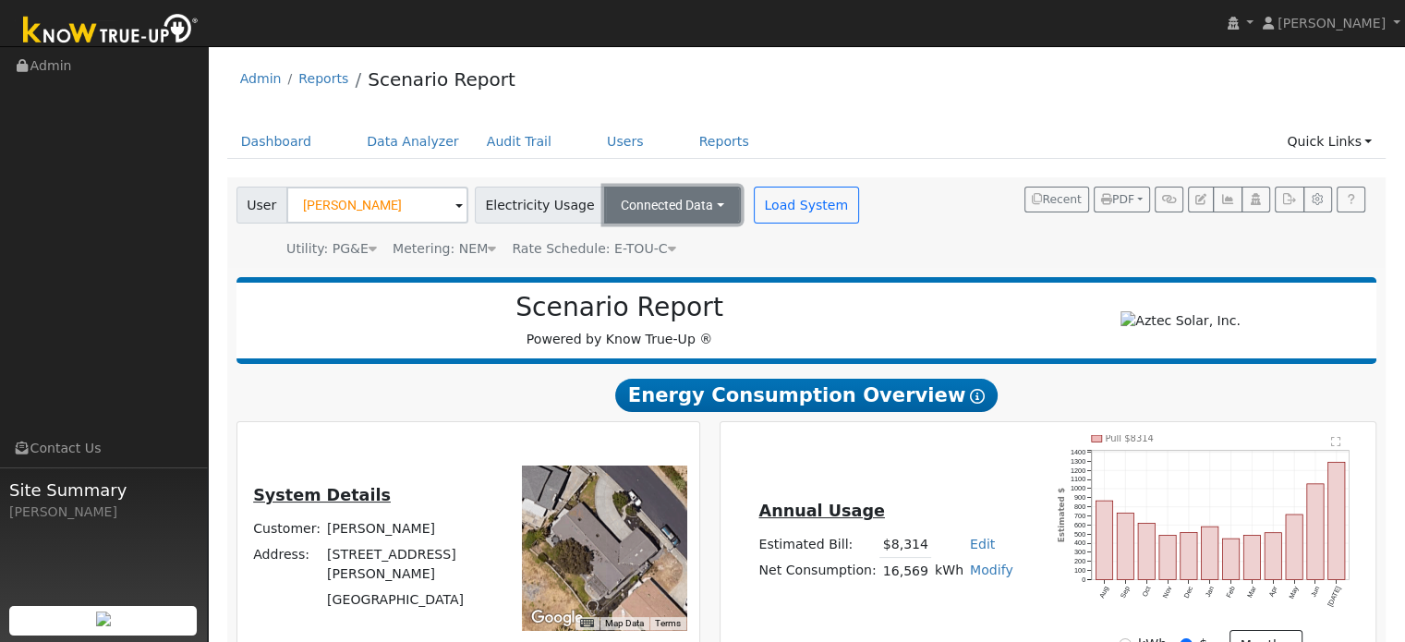
click at [649, 217] on button "Connected Data" at bounding box center [672, 205] width 137 height 37
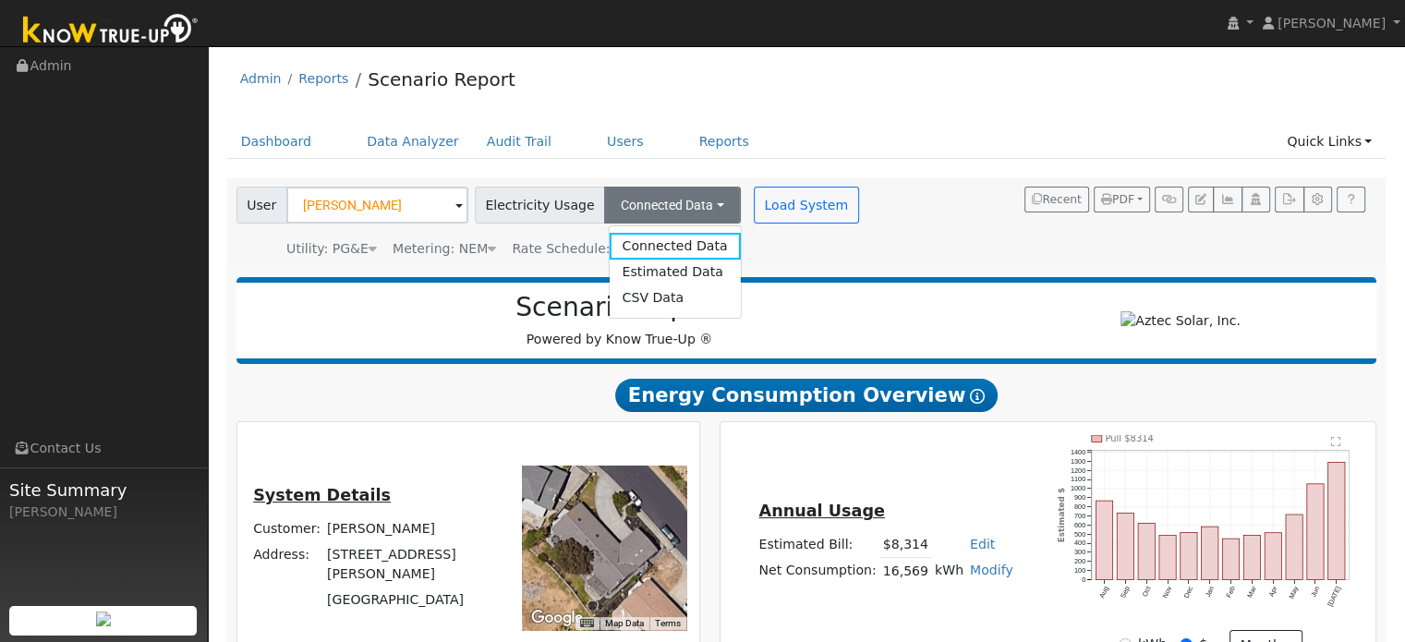
click at [924, 226] on div "User [PERSON_NAME] Account Default Account Default Account [STREET_ADDRESS][PER…" at bounding box center [803, 219] width 1141 height 79
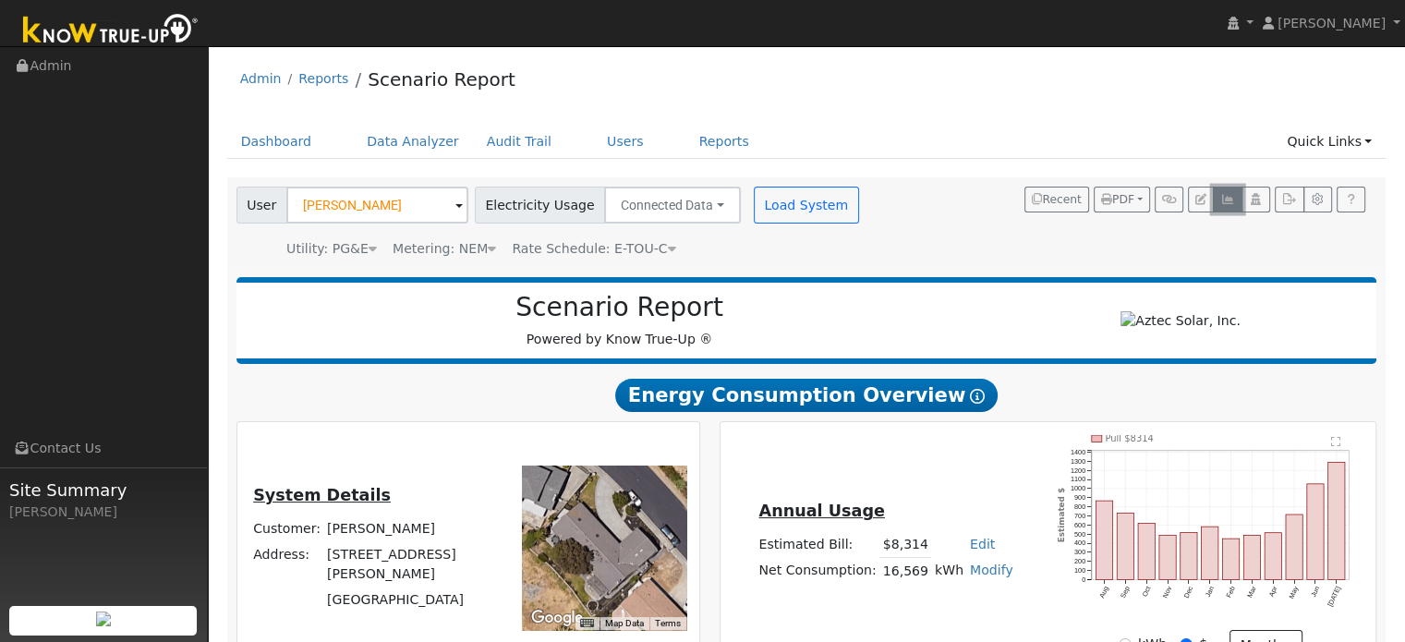
click at [1230, 206] on button "button" at bounding box center [1227, 200] width 29 height 26
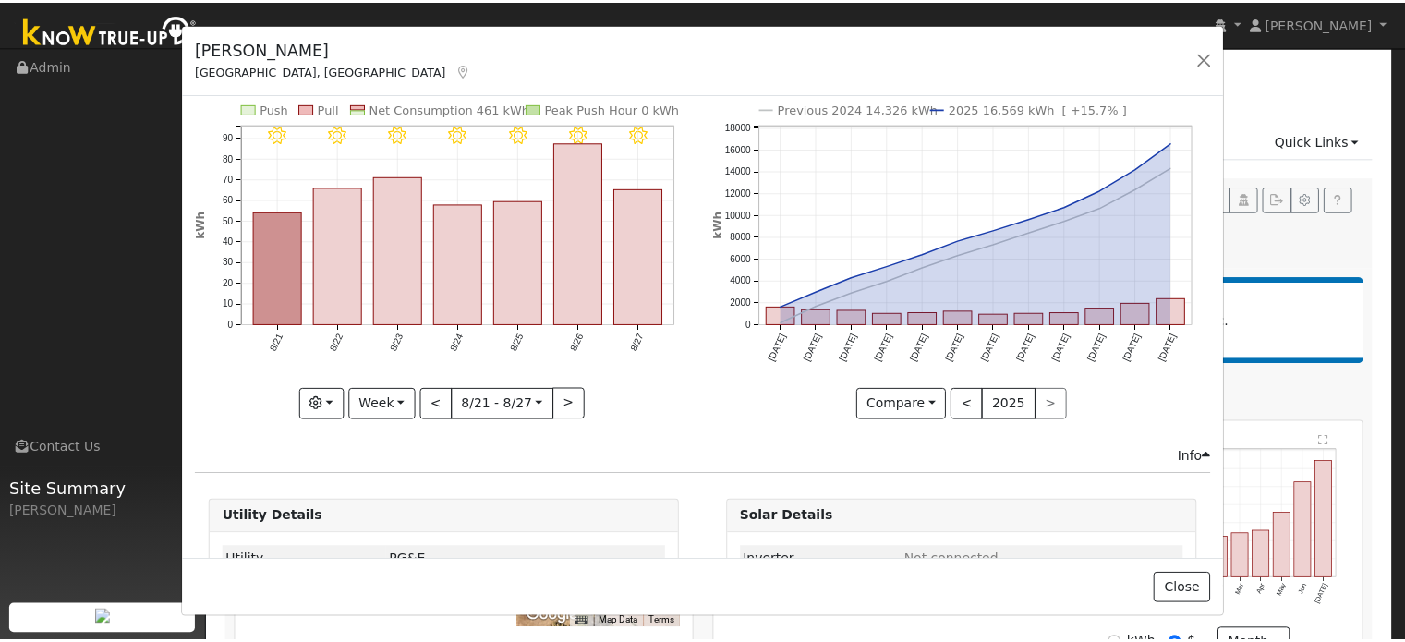
scroll to position [137, 0]
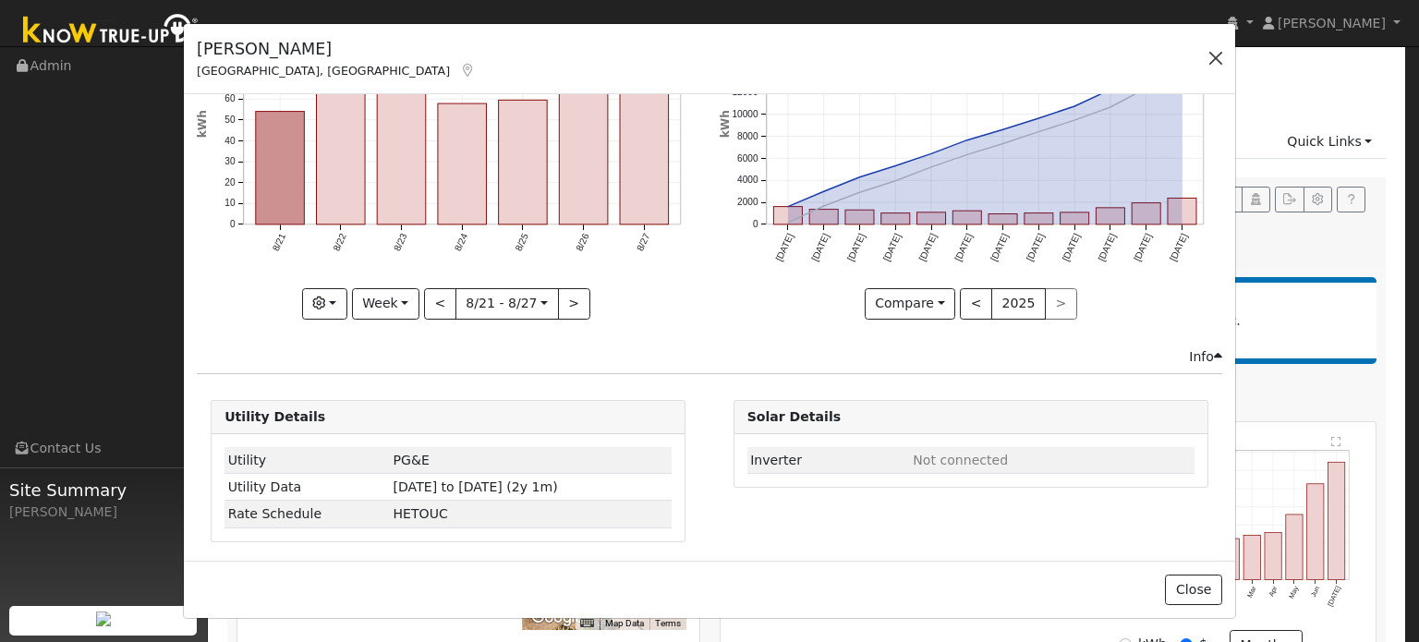
click at [1205, 59] on button "button" at bounding box center [1215, 58] width 26 height 26
